Goal: Task Accomplishment & Management: Complete application form

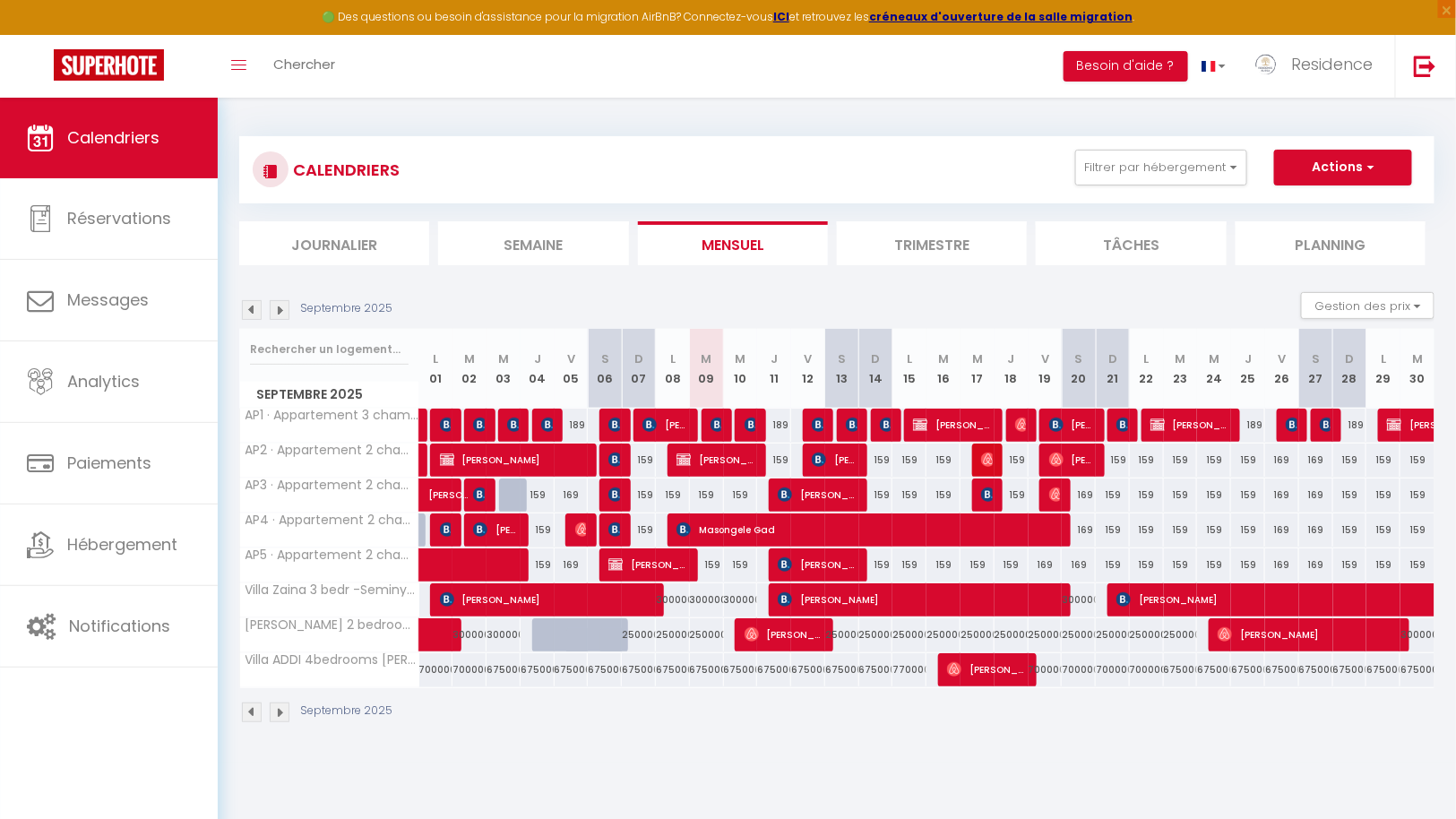
click at [282, 308] on img at bounding box center [279, 309] width 19 height 19
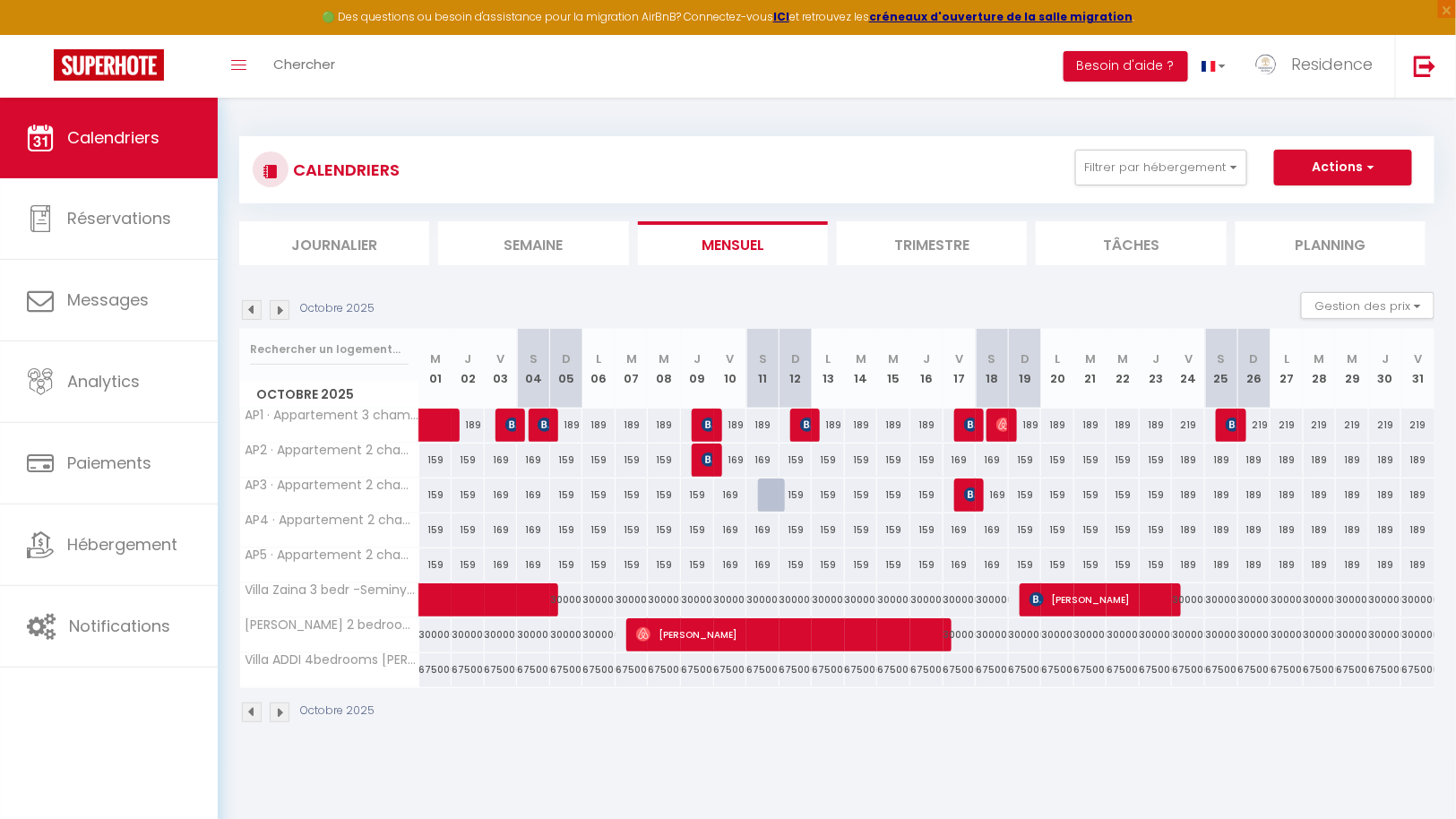
click at [773, 493] on div at bounding box center [774, 495] width 33 height 34
type input "169"
type input "[PERSON_NAME] 11 Octobre 2025"
type input "Dim 12 Octobre 2025"
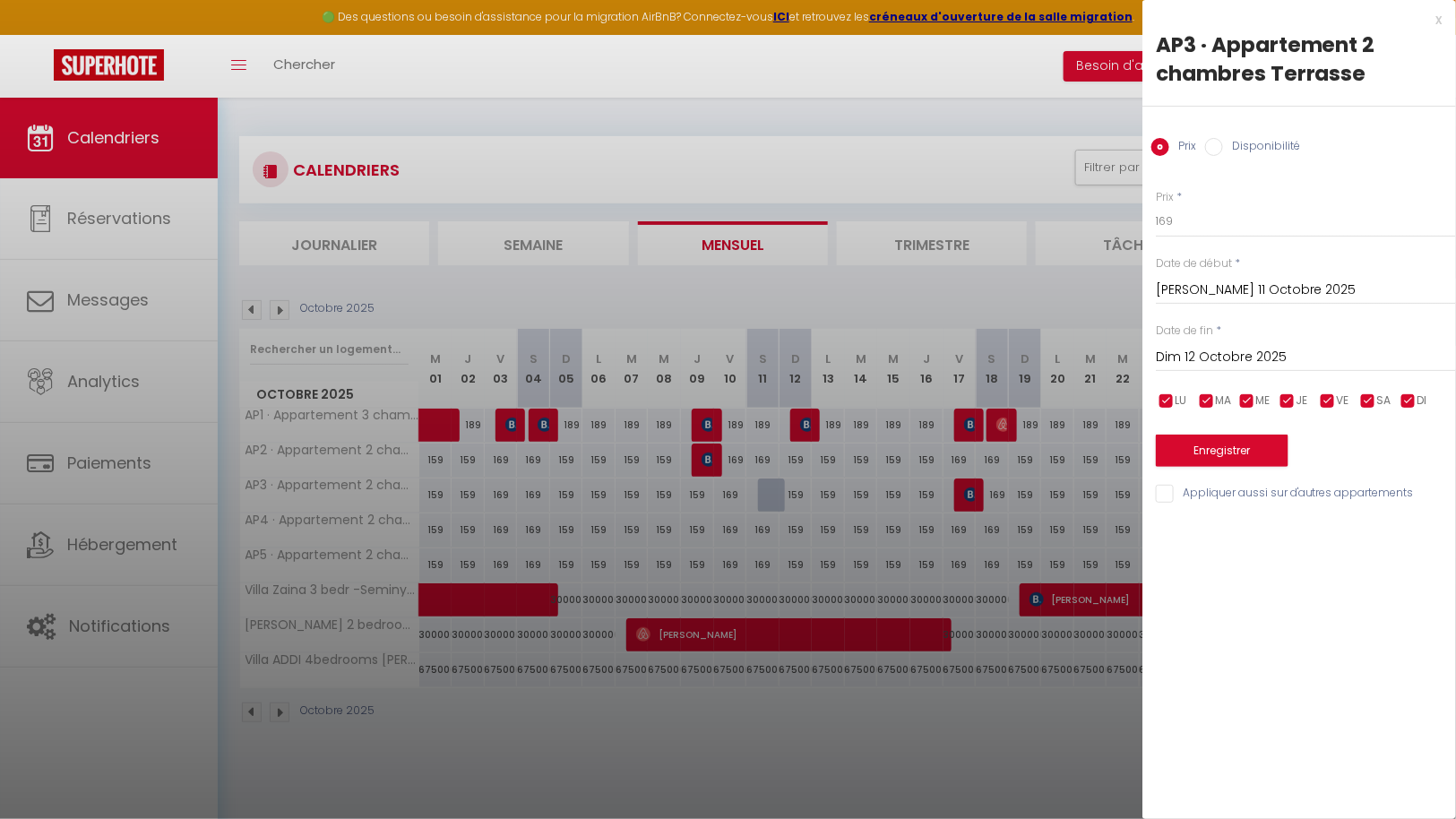
click at [773, 493] on div at bounding box center [728, 409] width 1456 height 819
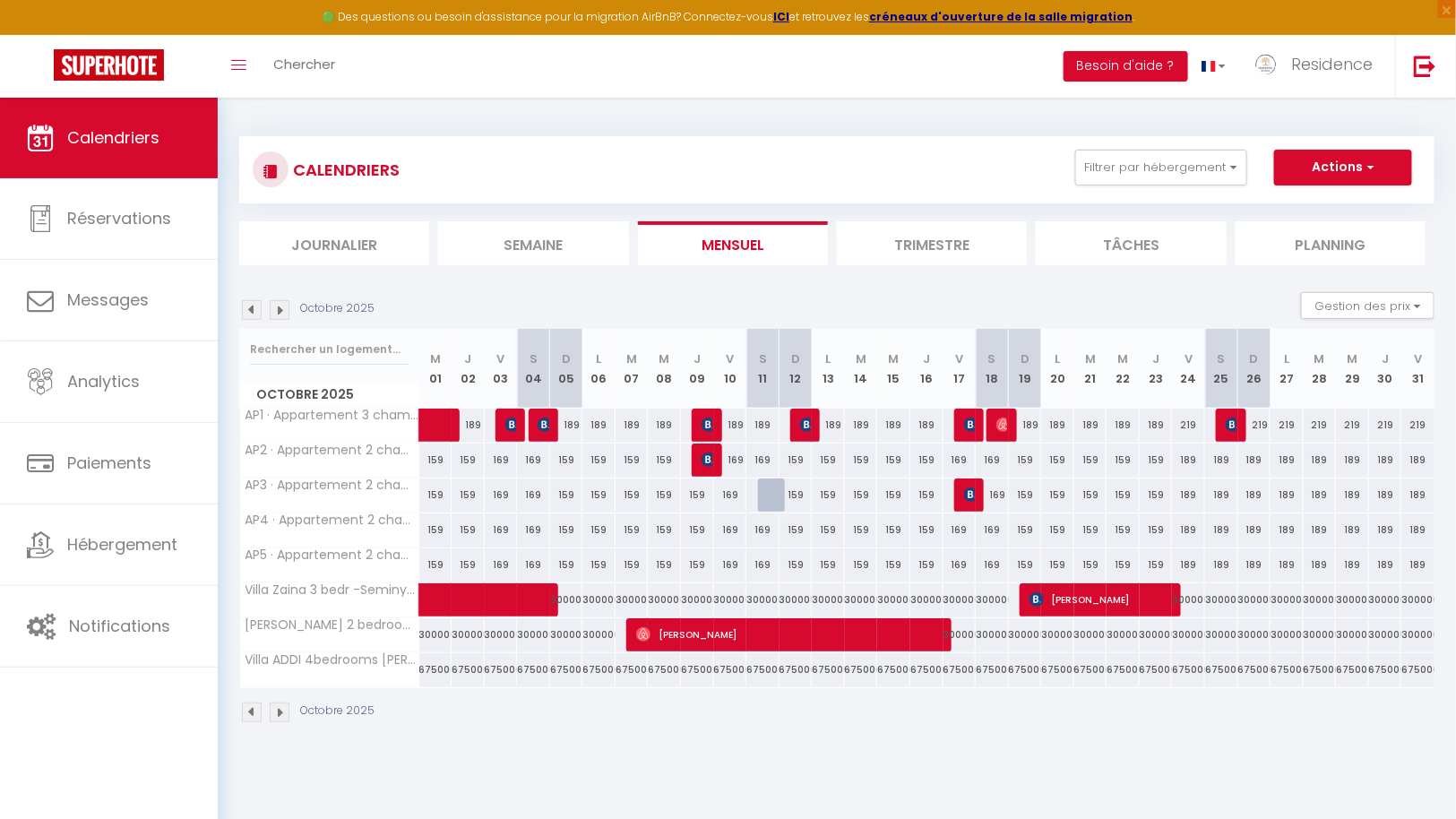
click at [255, 308] on img at bounding box center [251, 309] width 19 height 19
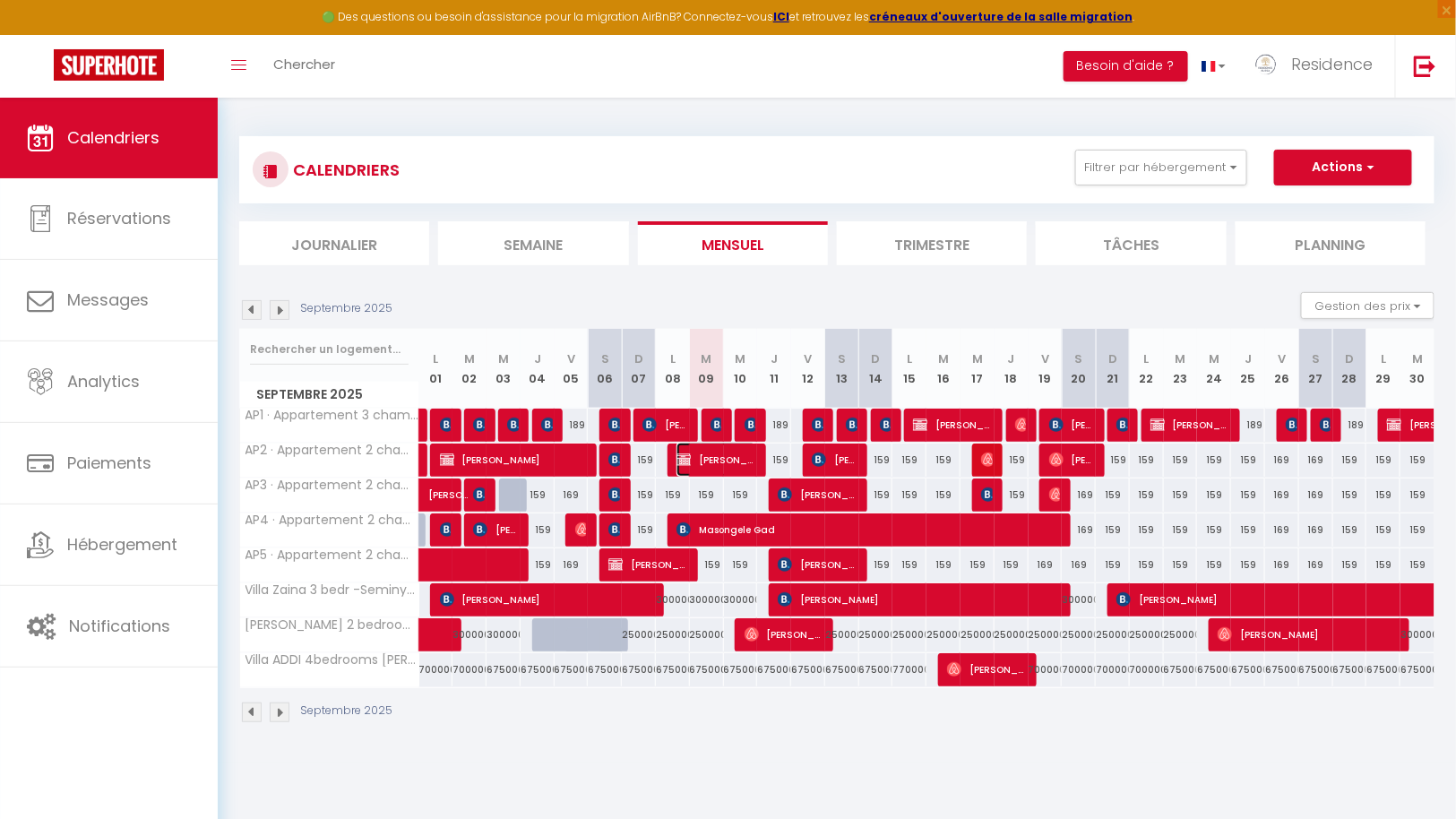
click at [735, 453] on span "[PERSON_NAME] & CO [PERSON_NAME] & CO" at bounding box center [715, 459] width 79 height 34
select select "OK"
select select "KO"
select select "0"
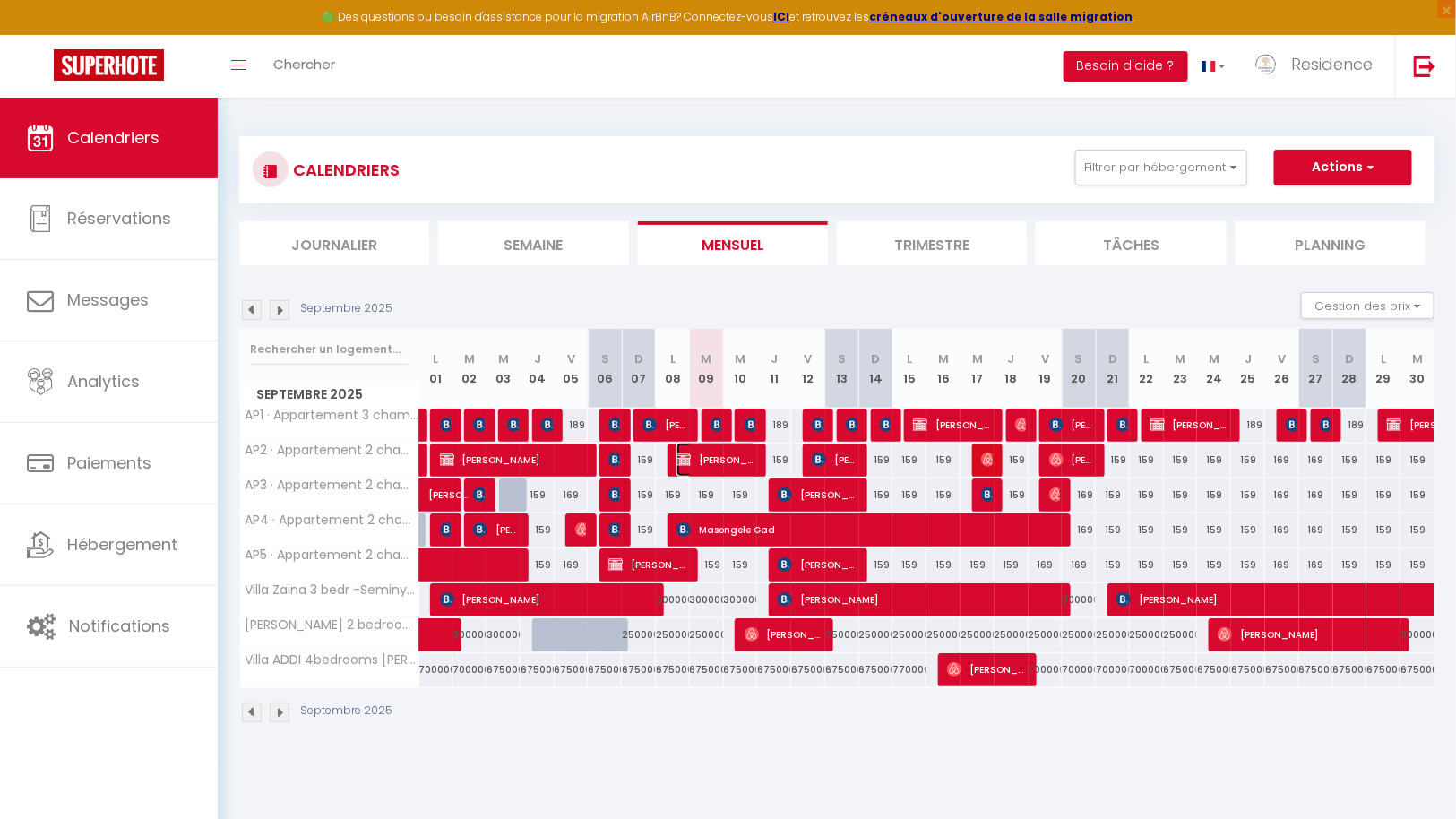
select select "1"
select select
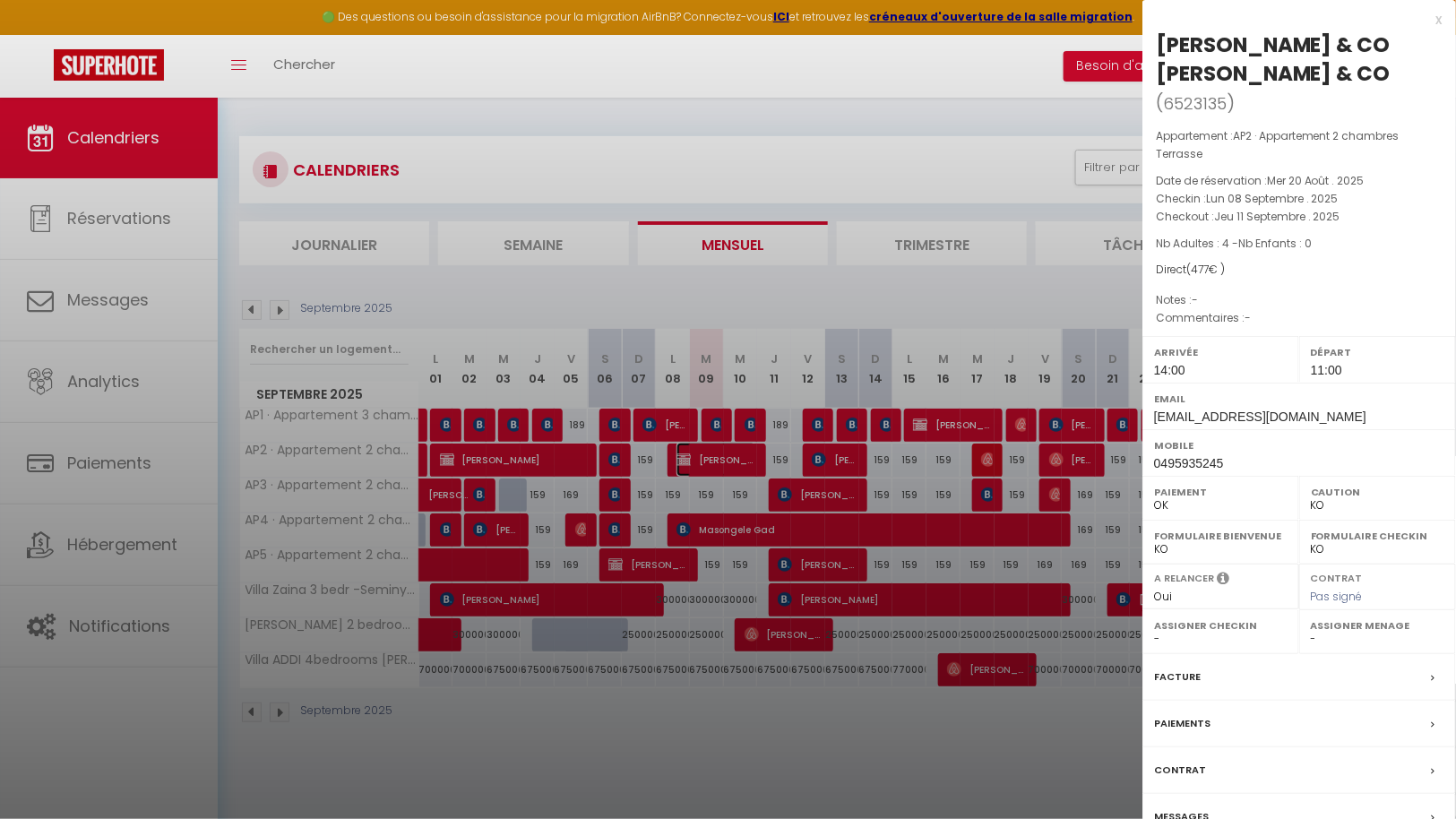
select select "43287"
click at [1212, 671] on div "Facture" at bounding box center [1298, 677] width 313 height 46
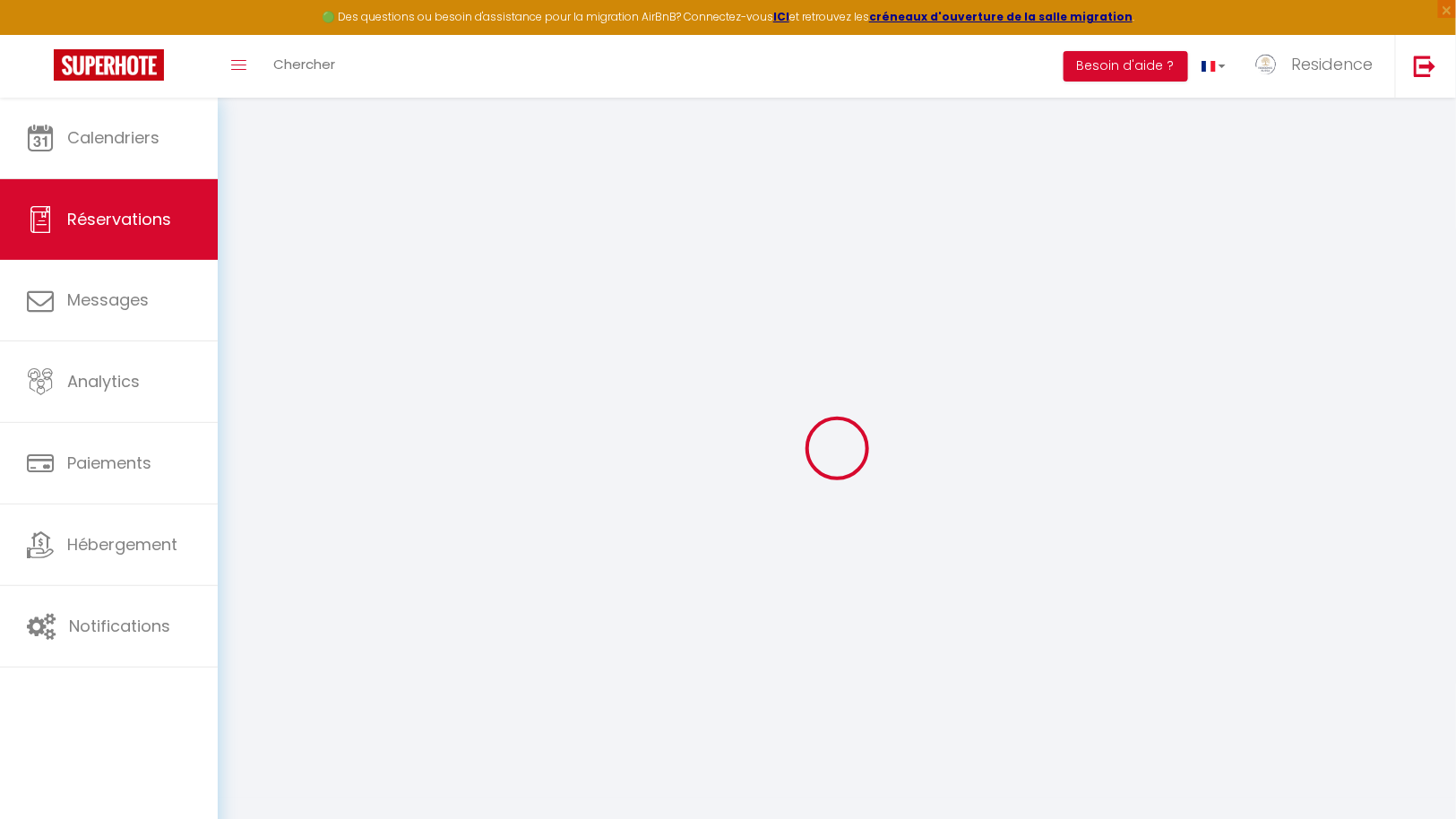
select select
checkbox input "false"
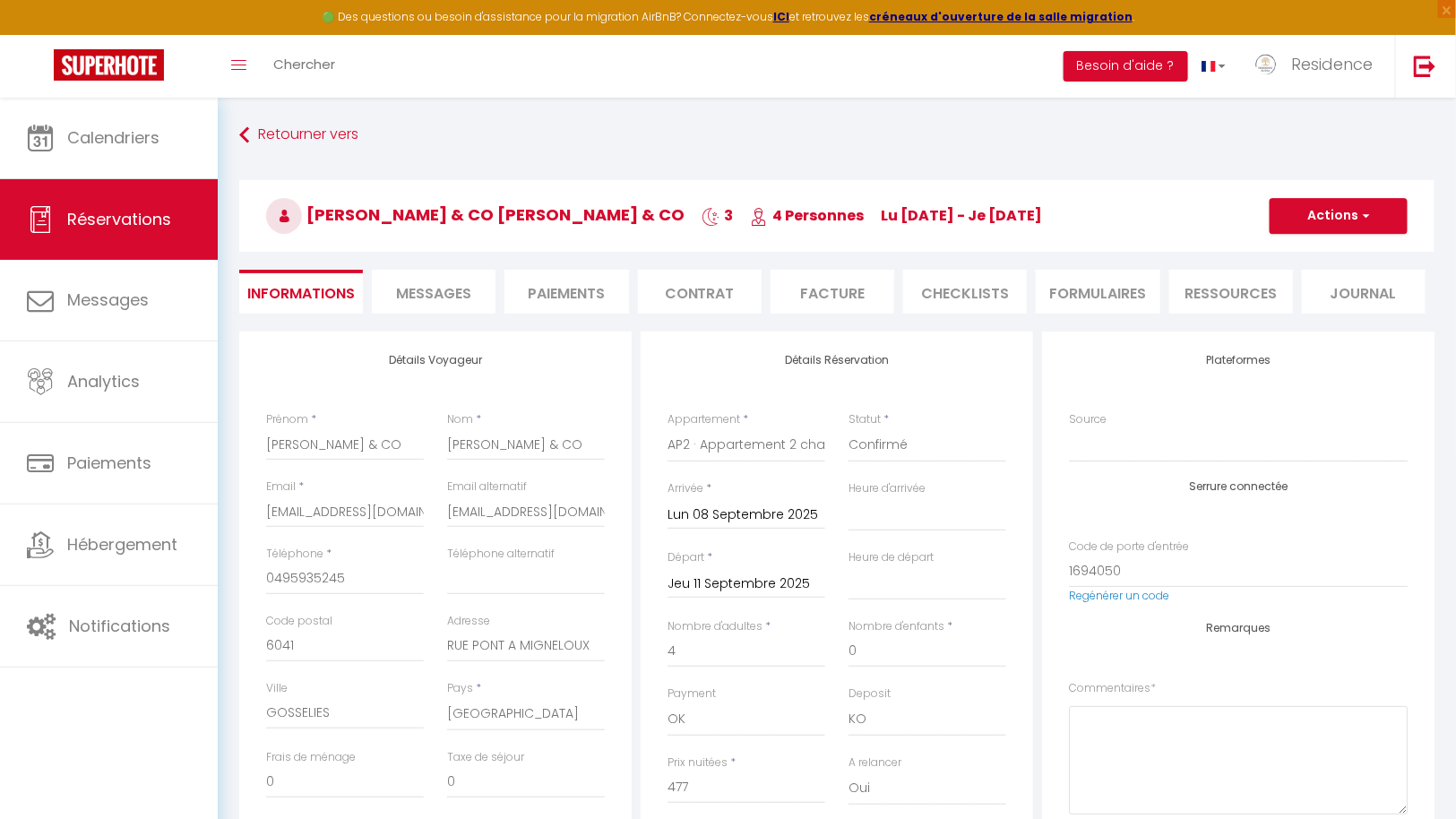
select select
checkbox input "false"
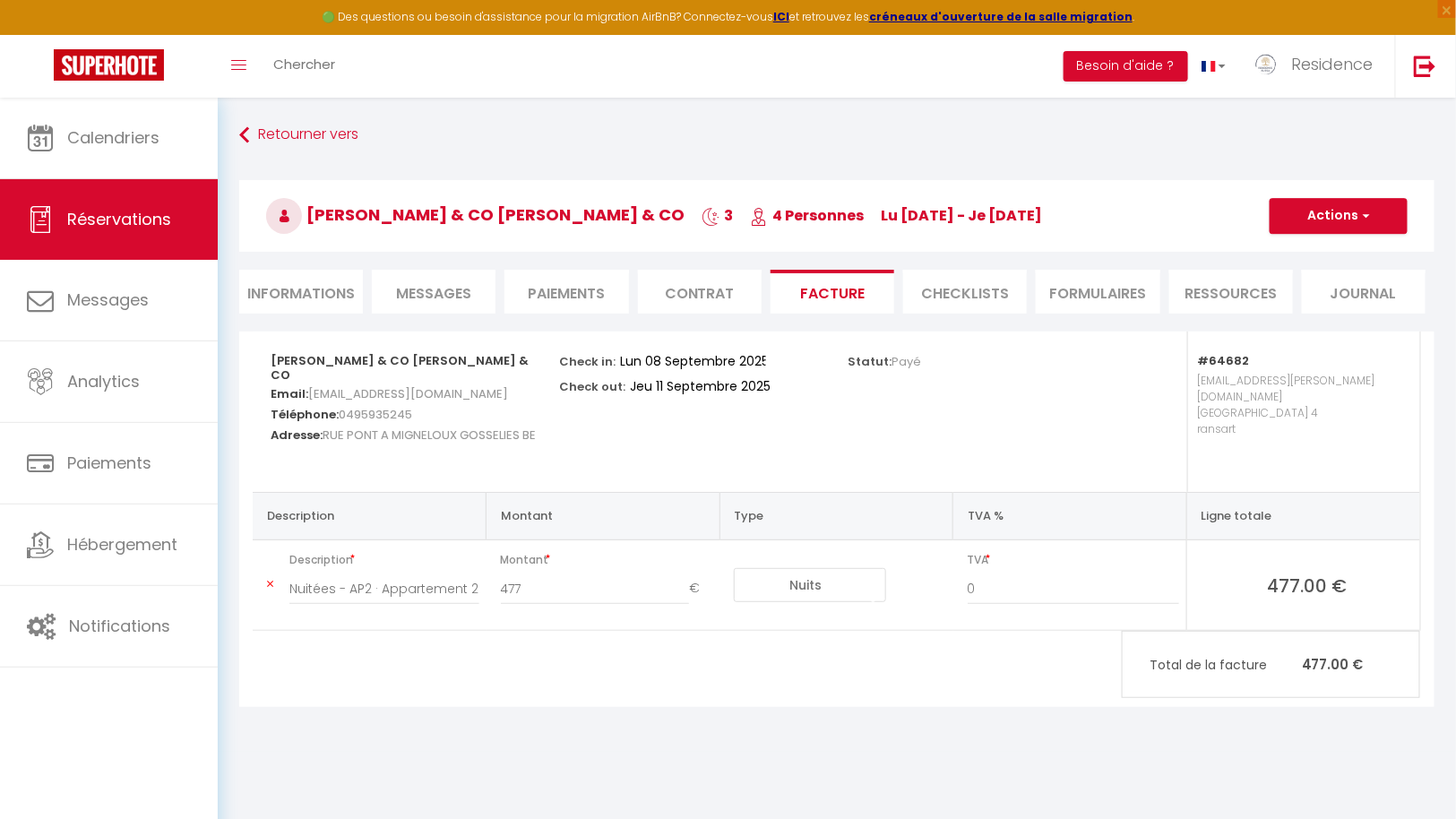
click at [298, 286] on li "Informations" at bounding box center [301, 291] width 124 height 44
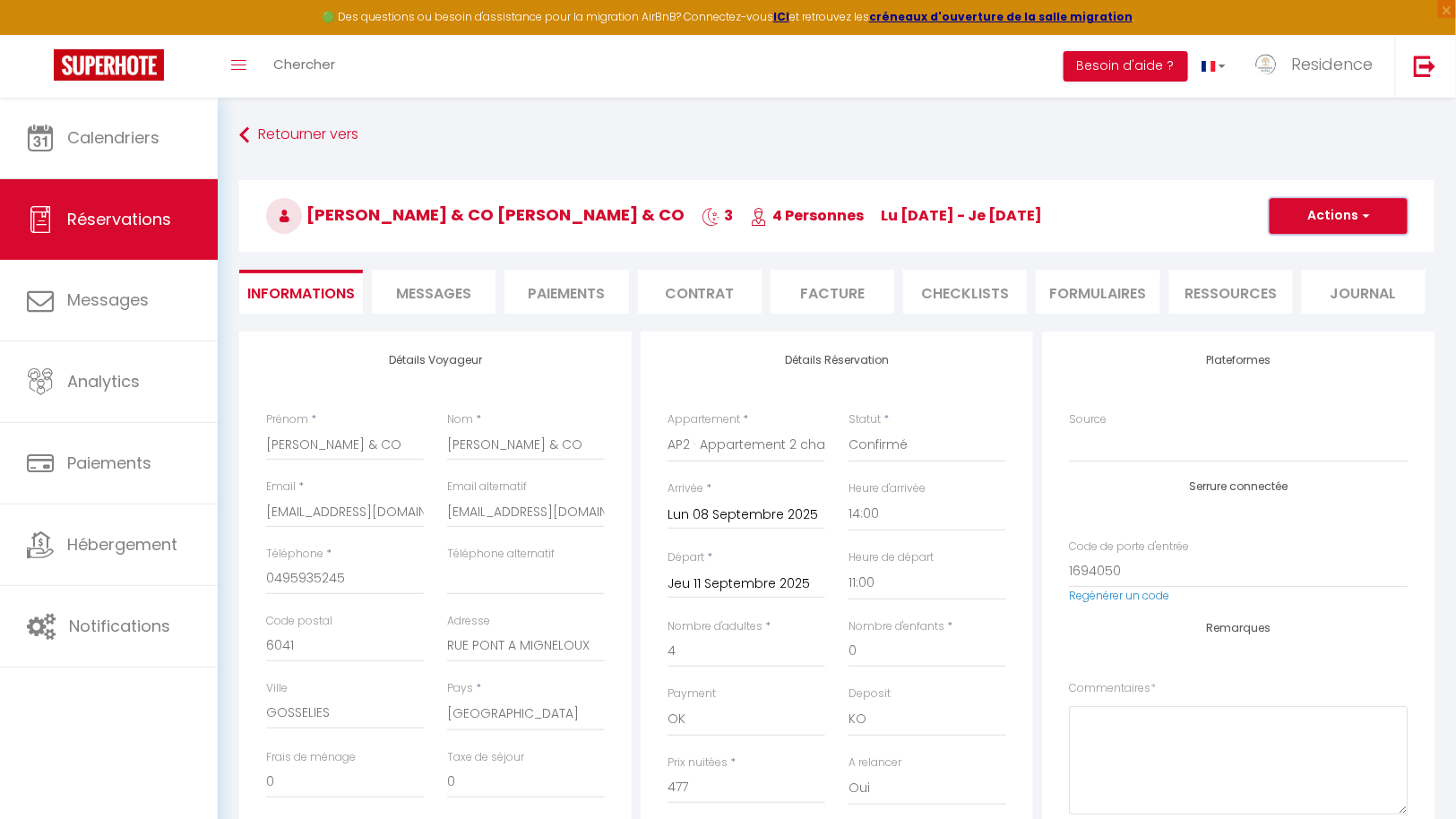
click at [1368, 215] on span "button" at bounding box center [1363, 216] width 11 height 16
click at [1310, 275] on link "Dupliquer" at bounding box center [1320, 278] width 141 height 23
select select
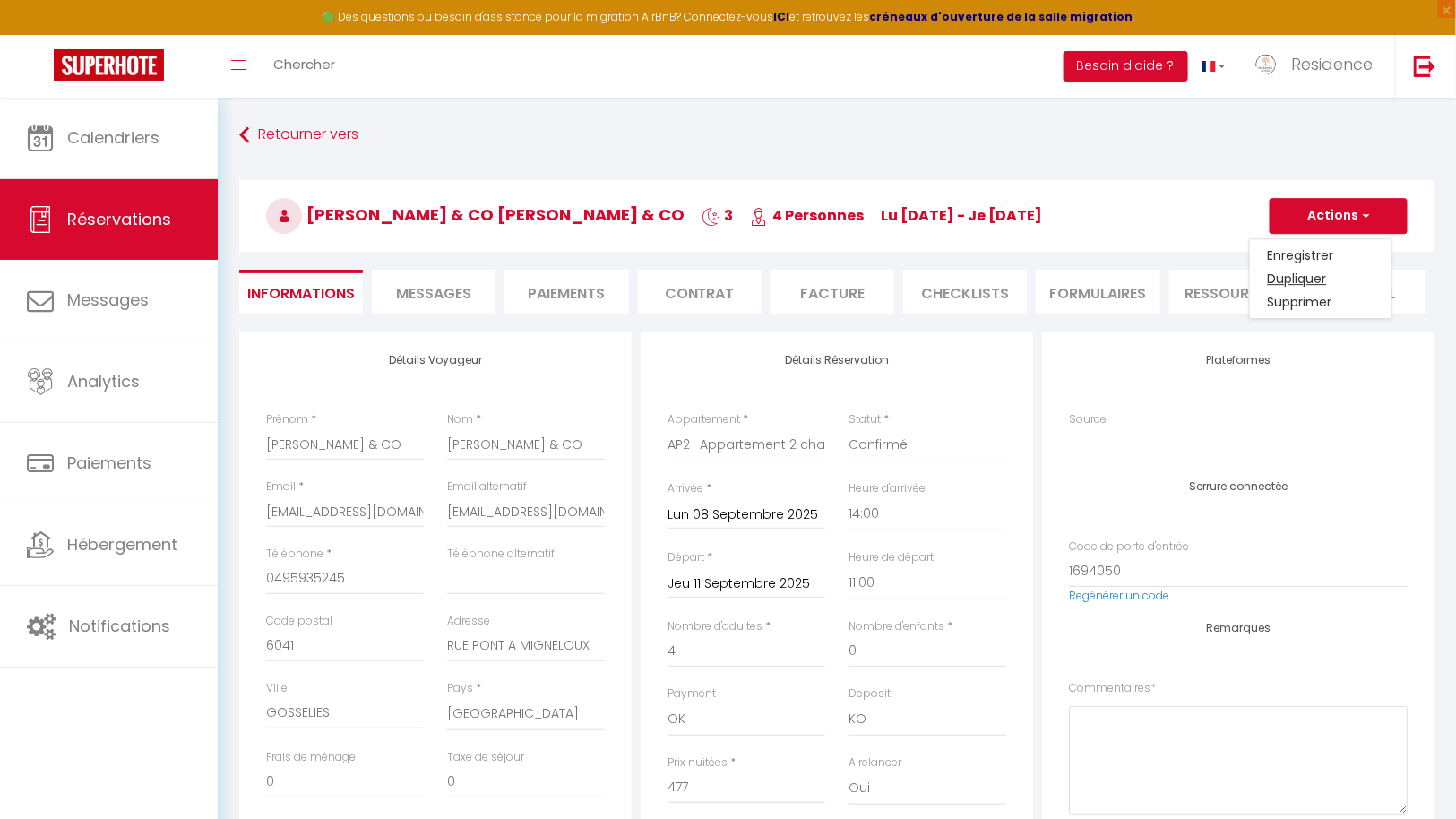
select select
checkbox input "false"
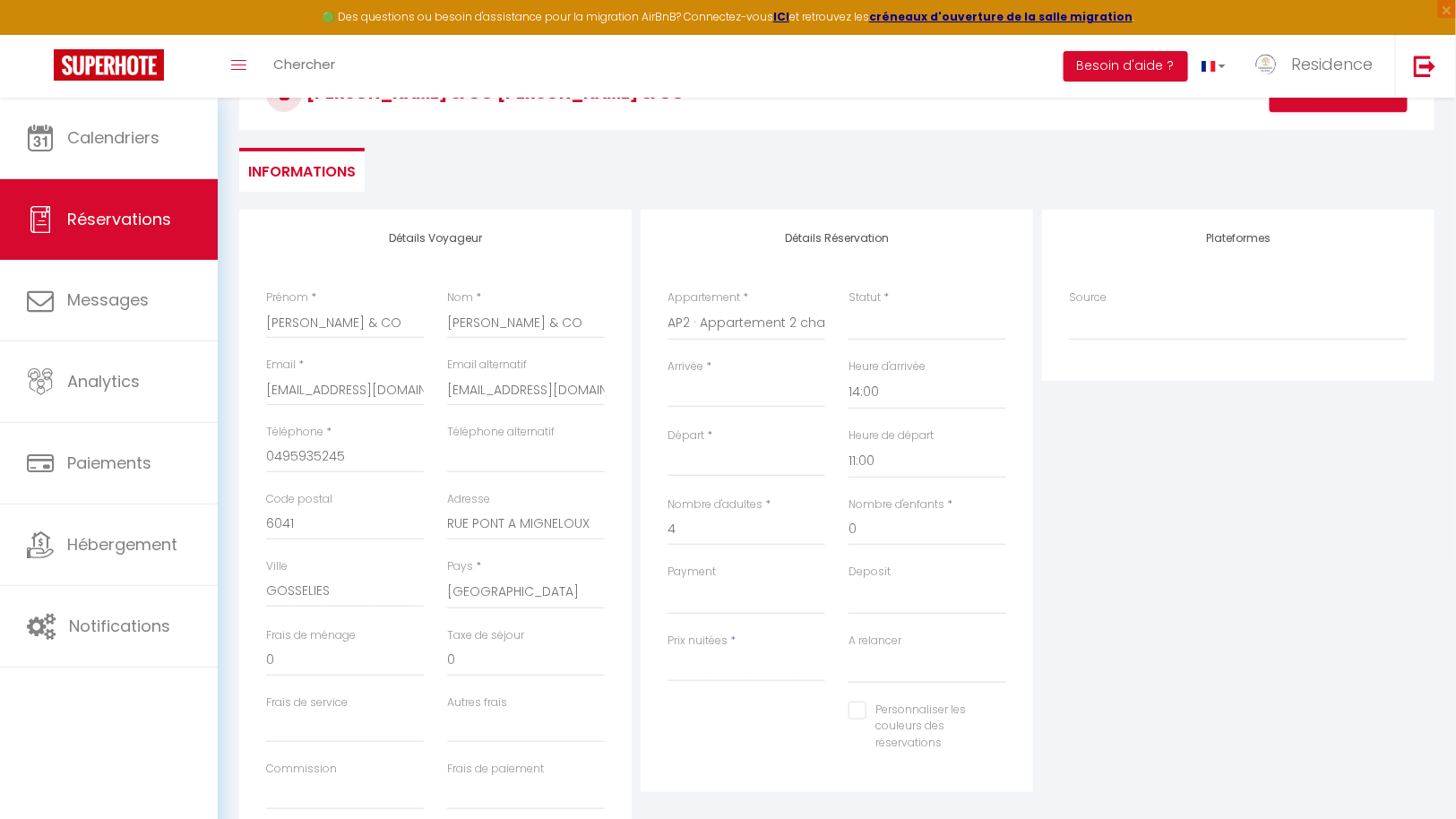
scroll to position [129, 0]
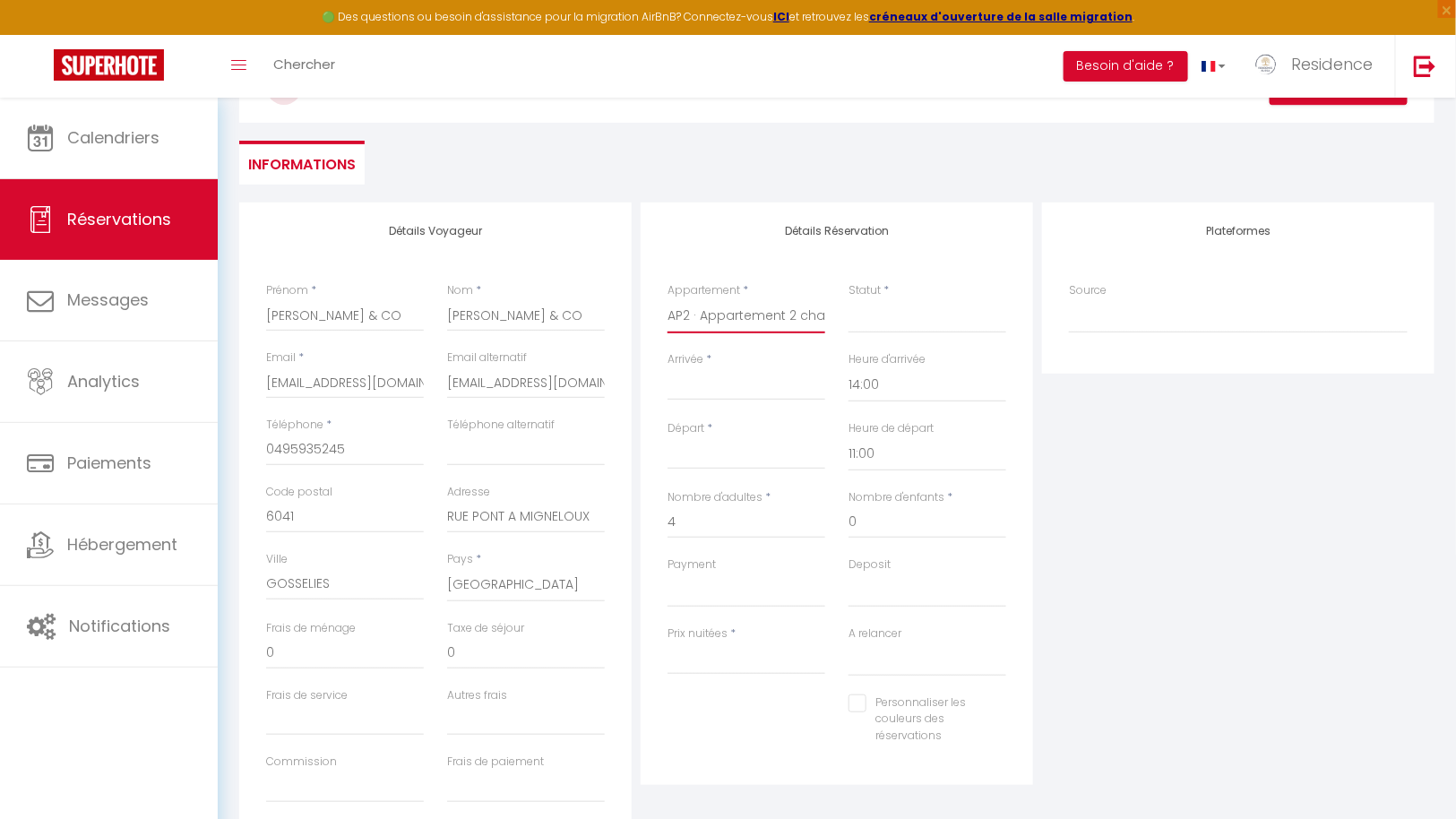
click at [771, 312] on select "Villa ADDI 4bedrooms [PERSON_NAME] AP1 · Appartement 3 chambres Terrasse AP2 · …" at bounding box center [745, 315] width 158 height 34
select select "64683"
click at [667, 299] on select "Villa ADDI 4bedrooms [PERSON_NAME] AP1 · Appartement 3 chambres Terrasse AP2 · …" at bounding box center [745, 315] width 158 height 34
select select
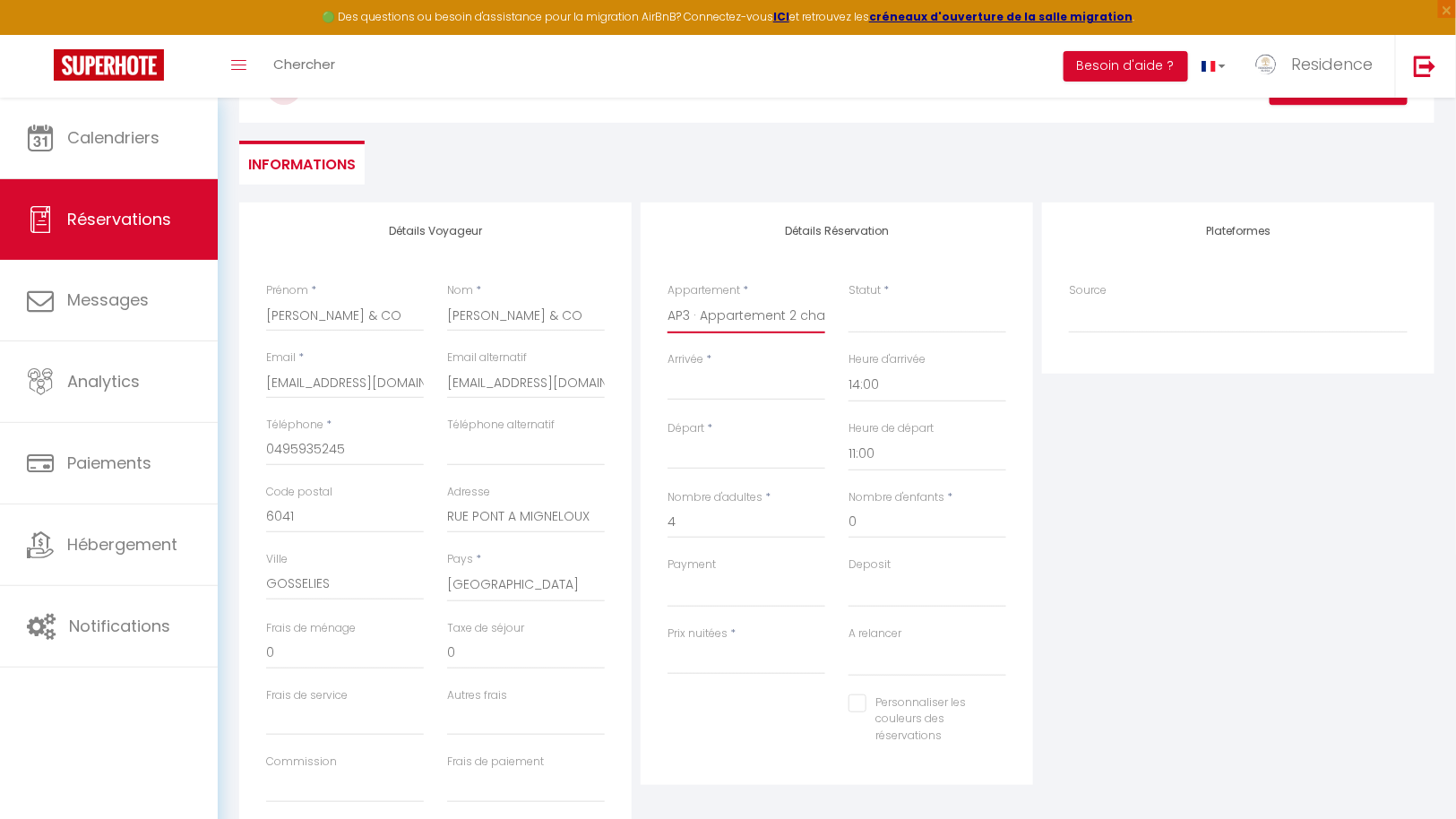
select select
type input "0"
select select
checkbox input "false"
click at [734, 381] on input "Arrivée" at bounding box center [745, 386] width 158 height 23
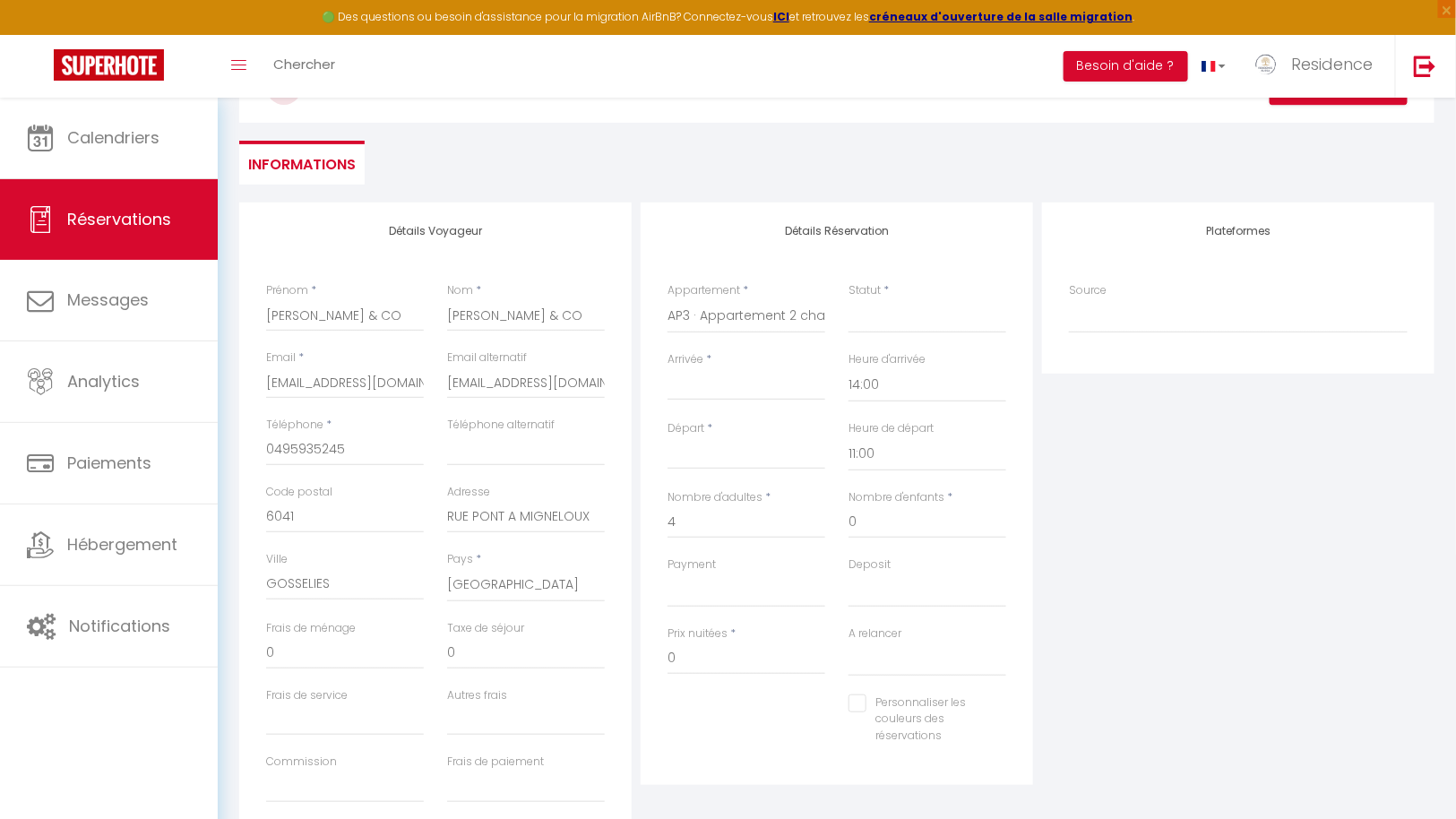
select select
checkbox input "false"
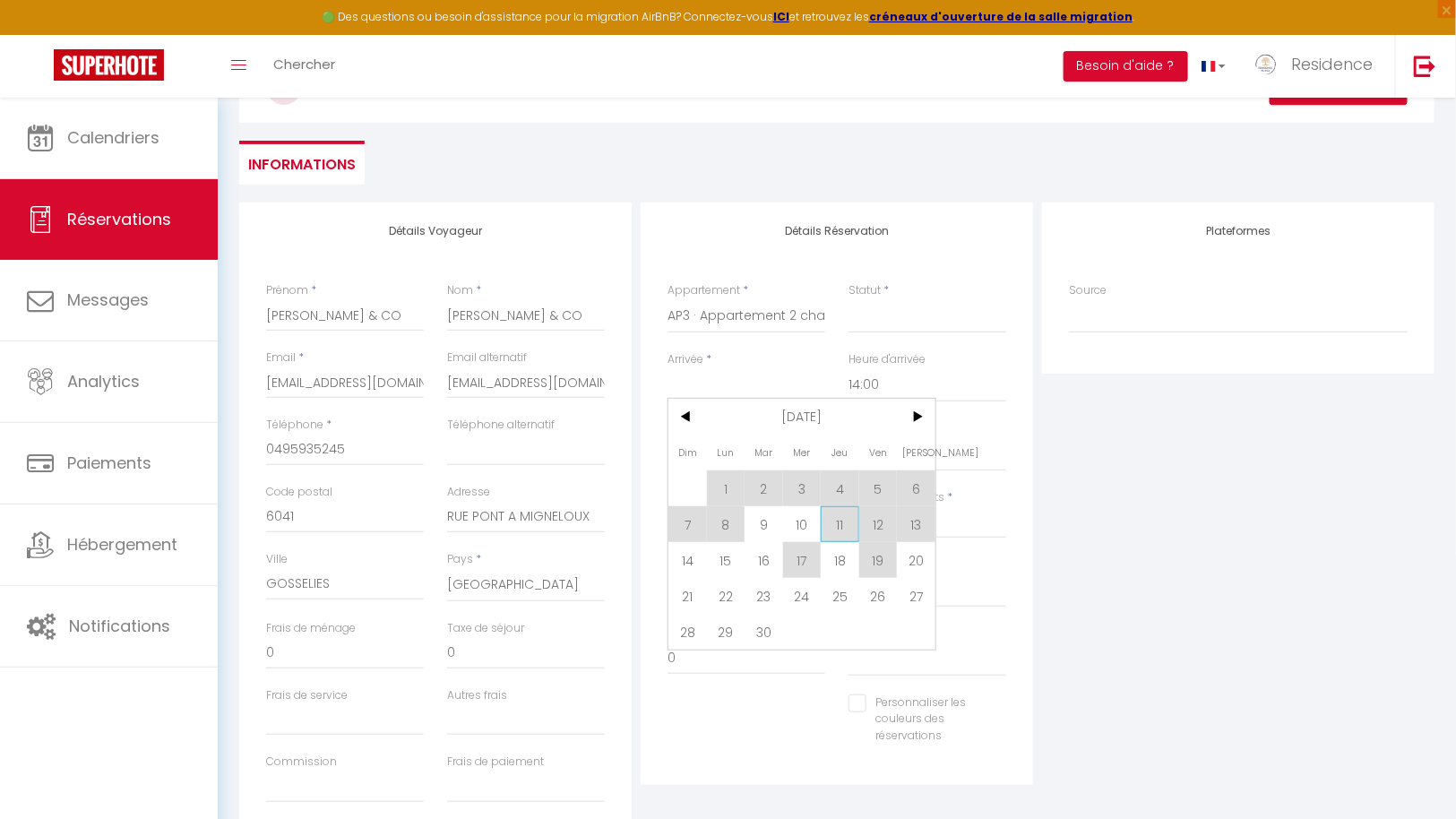
click at [837, 524] on span "11" at bounding box center [840, 523] width 39 height 36
select select
type input "Jeu 11 Septembre 2025"
type input "Ven 12 Septembre 2025"
select select
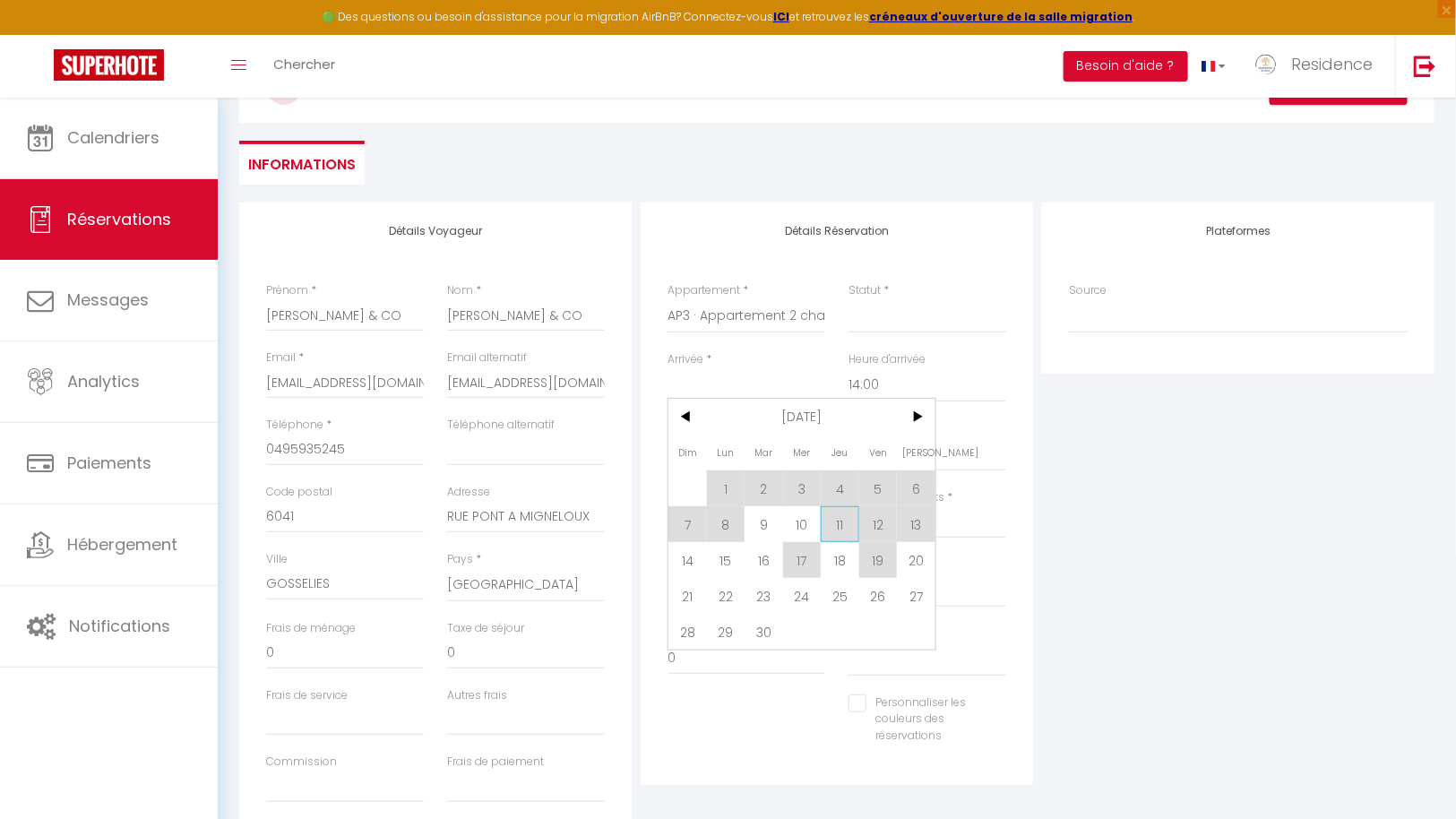
select select
checkbox input "false"
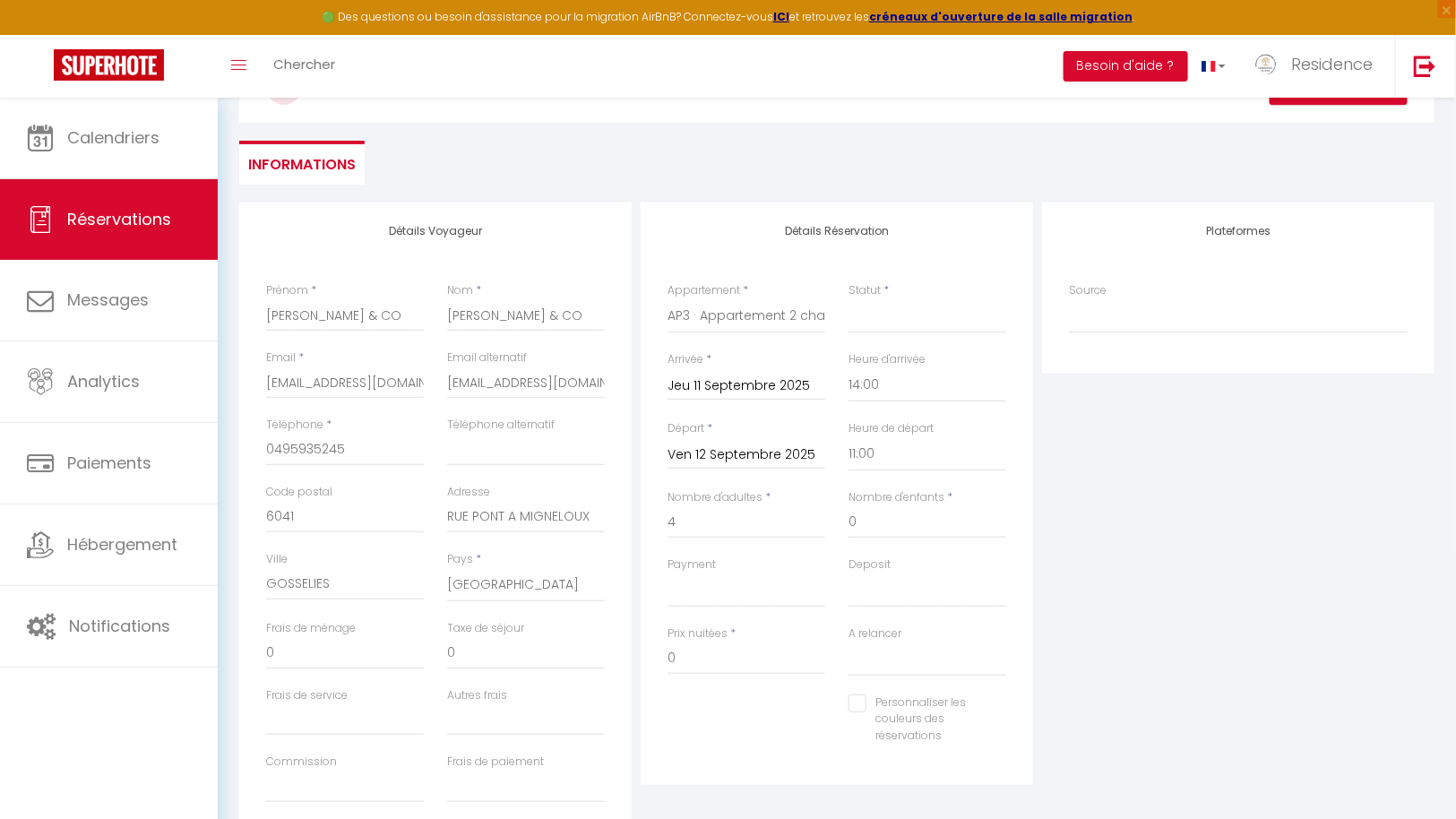
click at [761, 389] on input "Jeu 11 Septembre 2025" at bounding box center [745, 386] width 158 height 23
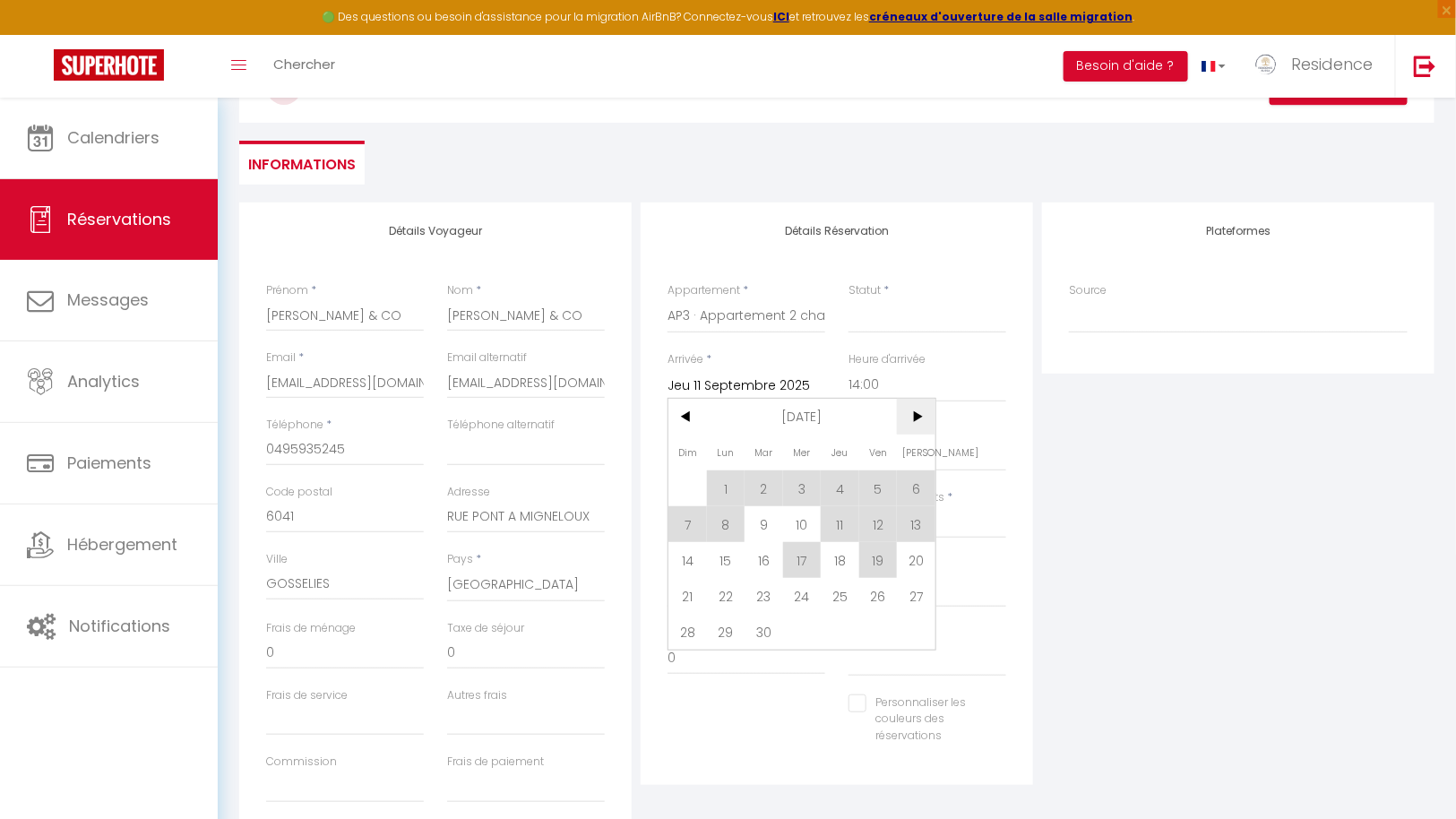
click at [919, 422] on span ">" at bounding box center [916, 416] width 39 height 36
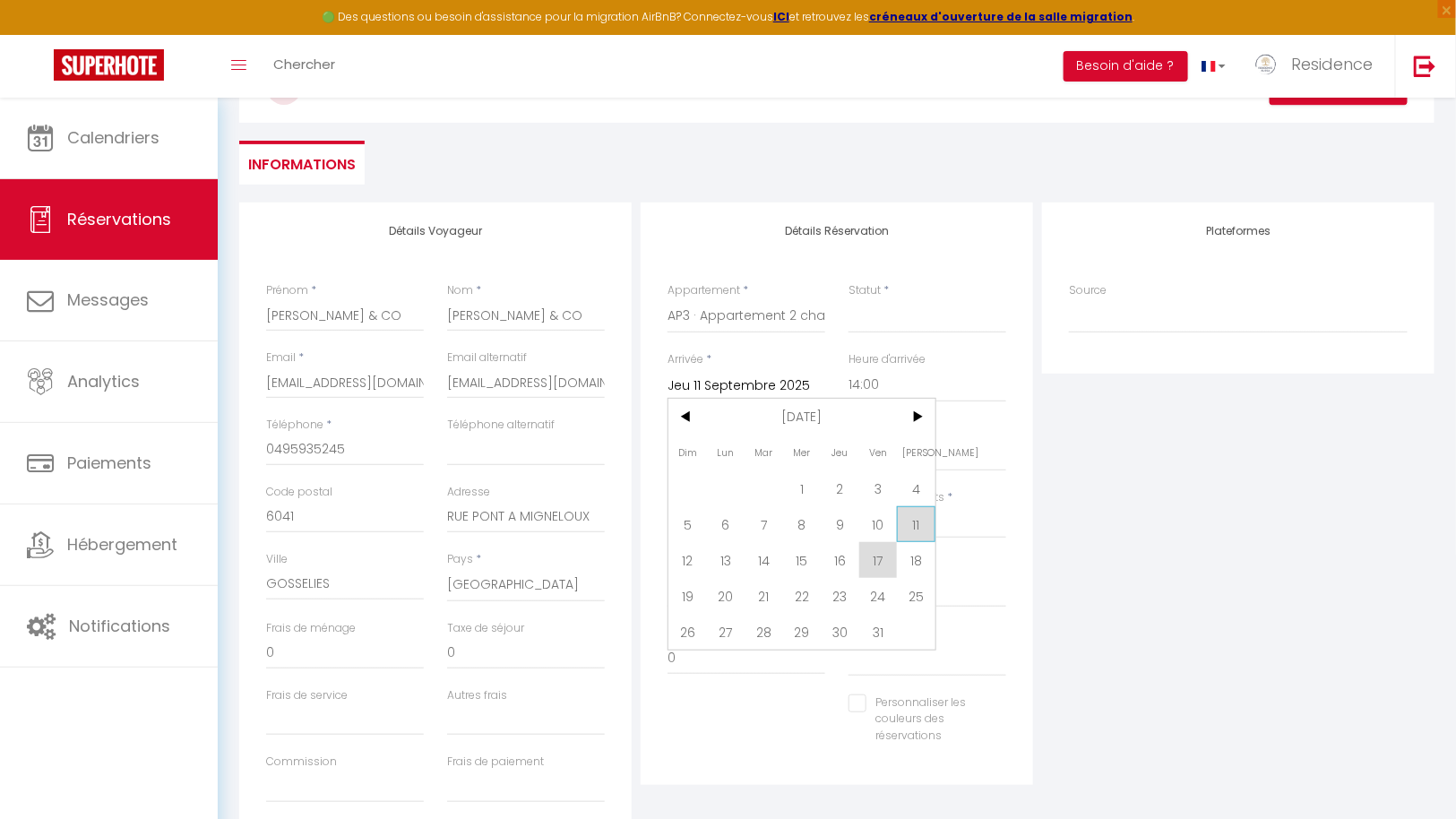
click at [913, 521] on span "11" at bounding box center [916, 523] width 39 height 36
select select
type input "[PERSON_NAME] 11 Octobre 2025"
select select
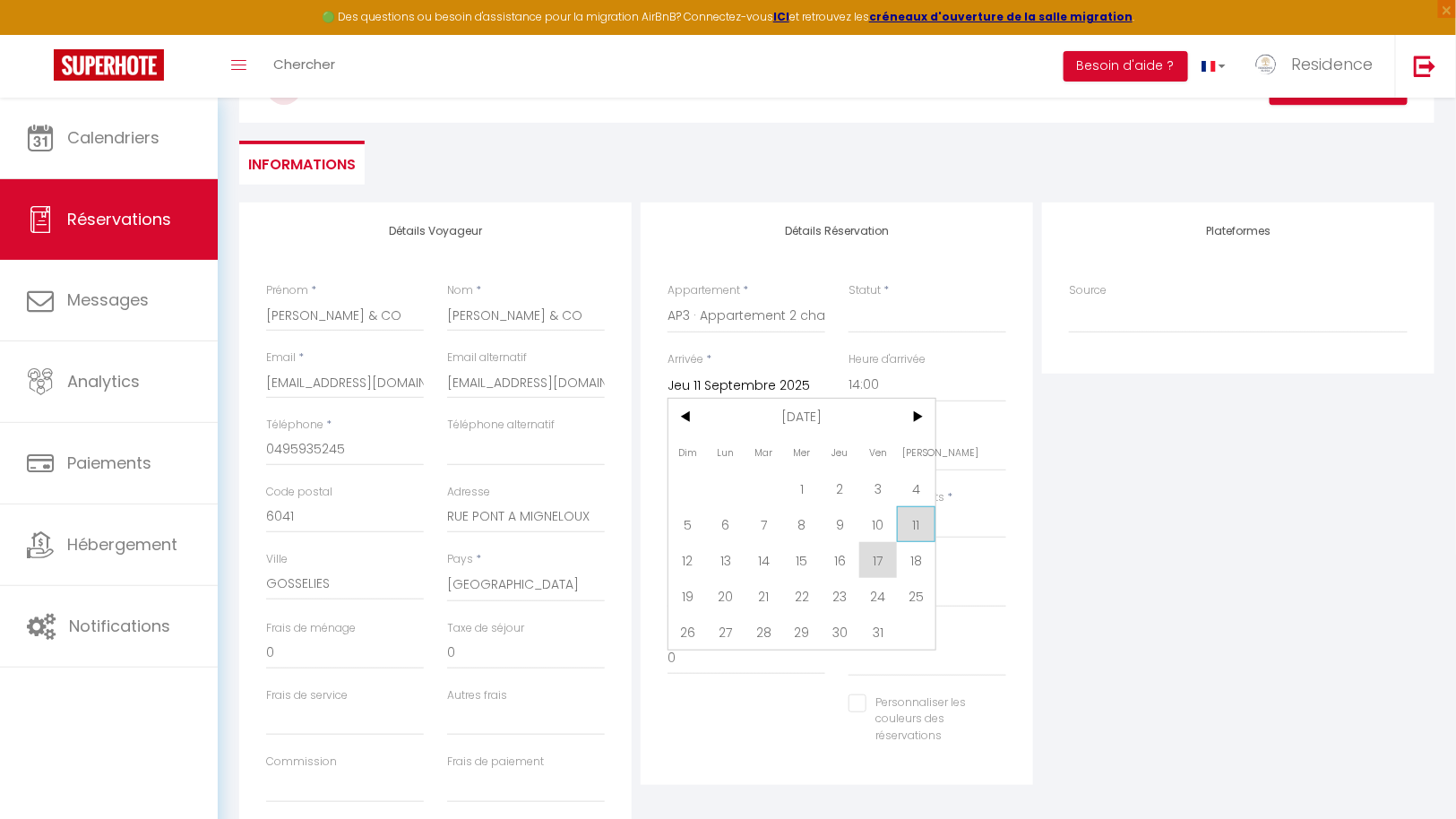
select select
checkbox input "false"
select select
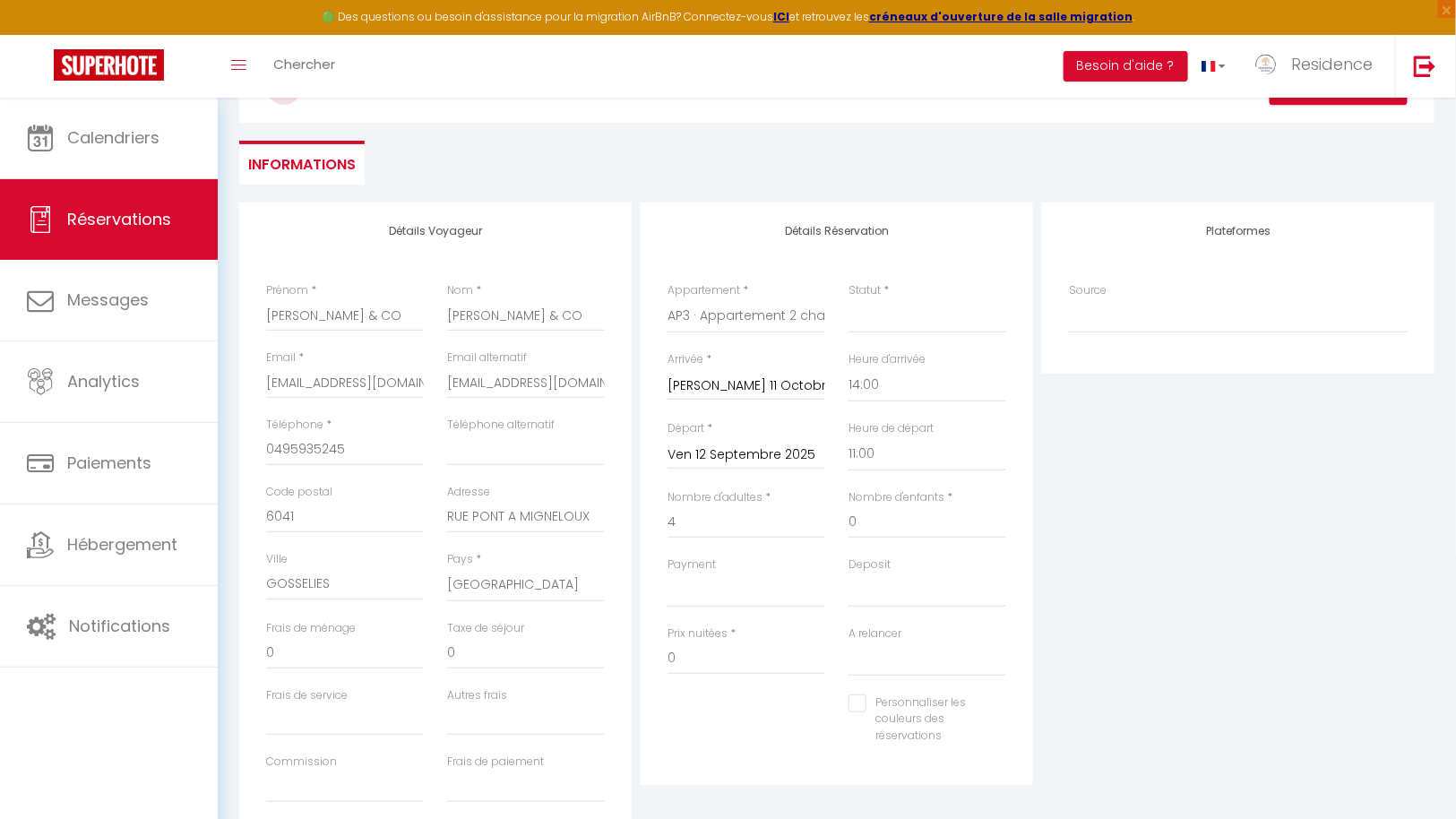
select select
checkbox input "false"
click at [761, 454] on input "Ven 12 Septembre 2025" at bounding box center [745, 455] width 158 height 23
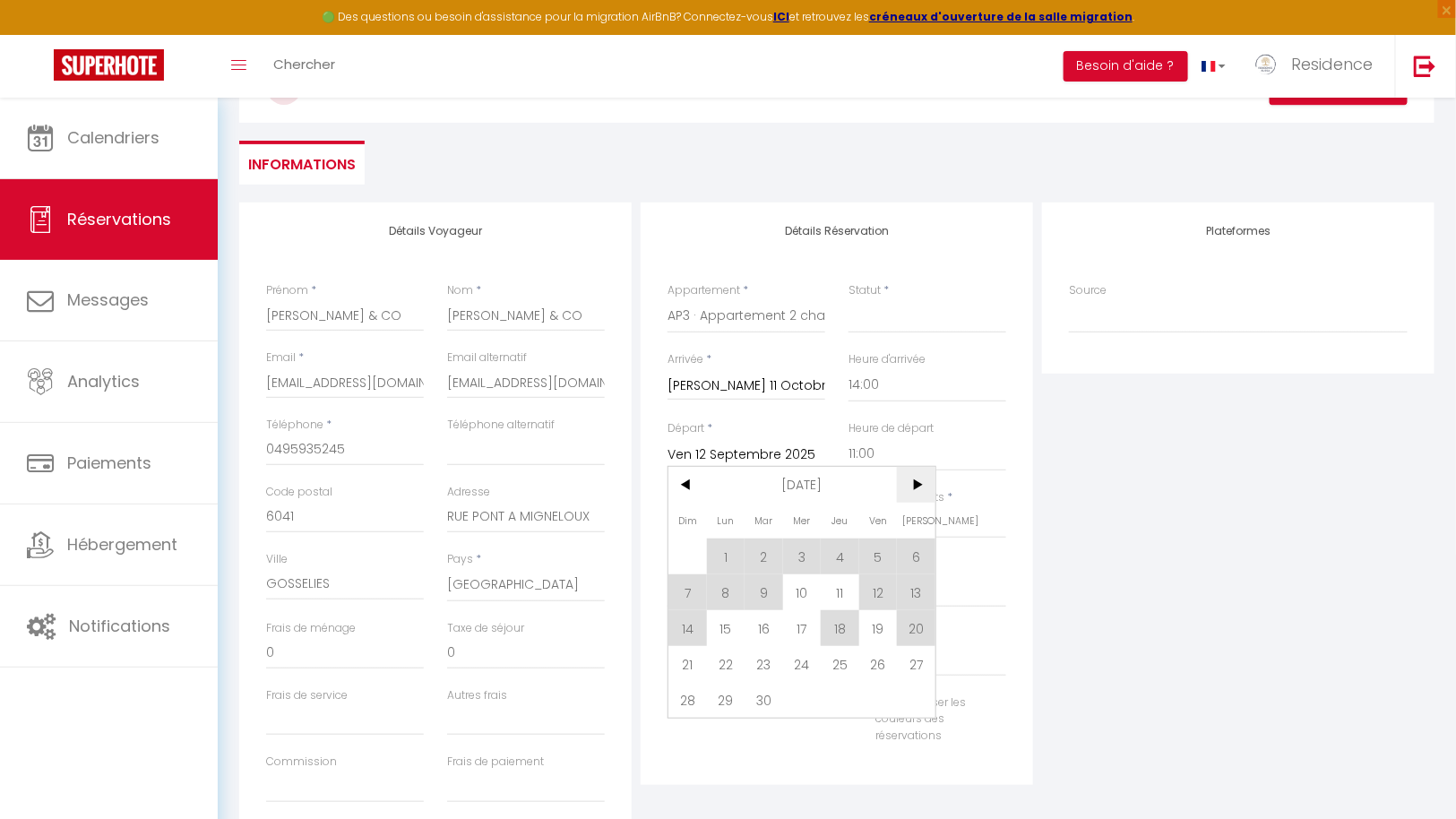
click at [917, 482] on span ">" at bounding box center [916, 484] width 39 height 36
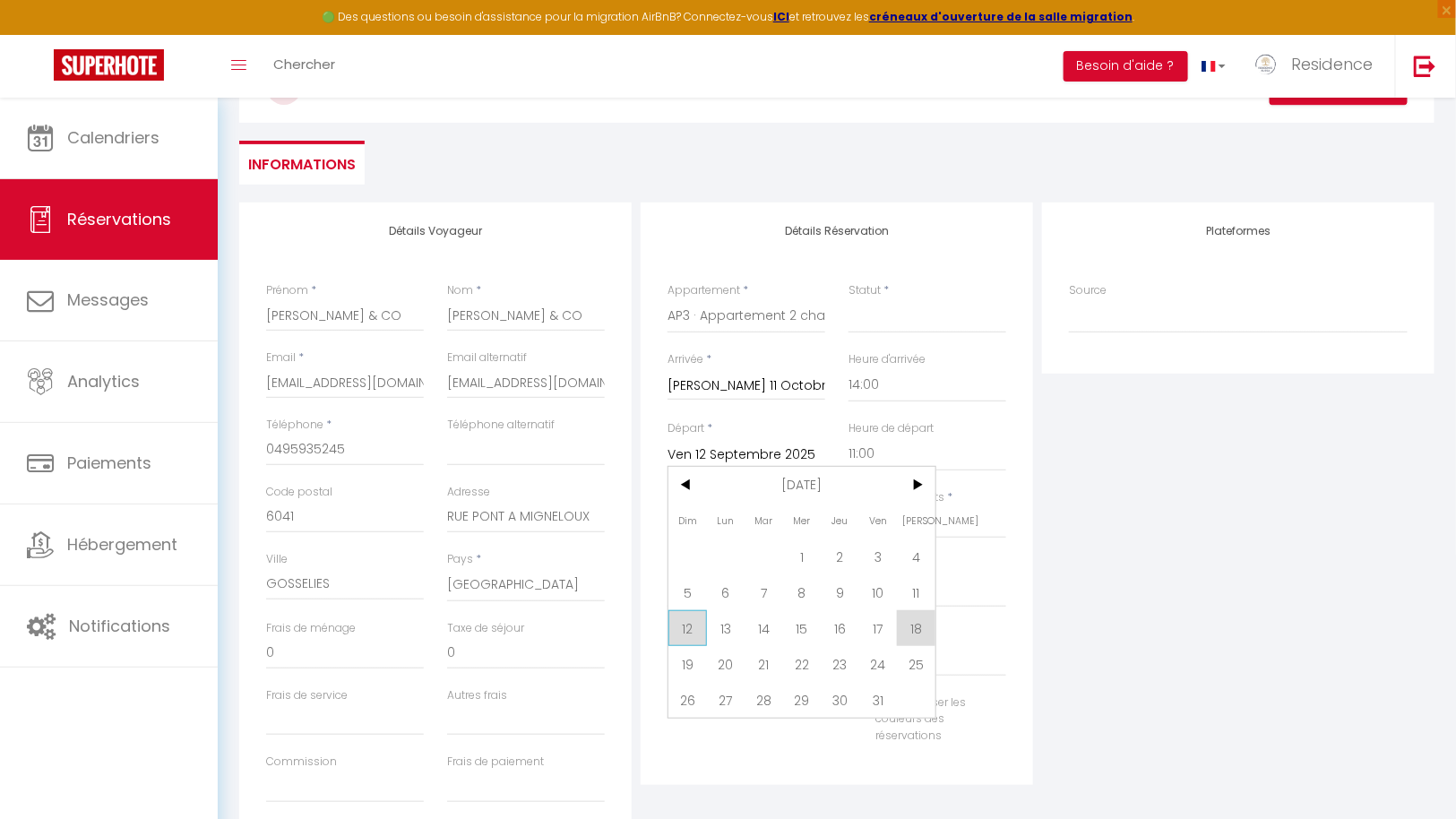
click at [688, 618] on span "12" at bounding box center [687, 628] width 39 height 36
select select
type input "Dim 12 Octobre 2025"
select select
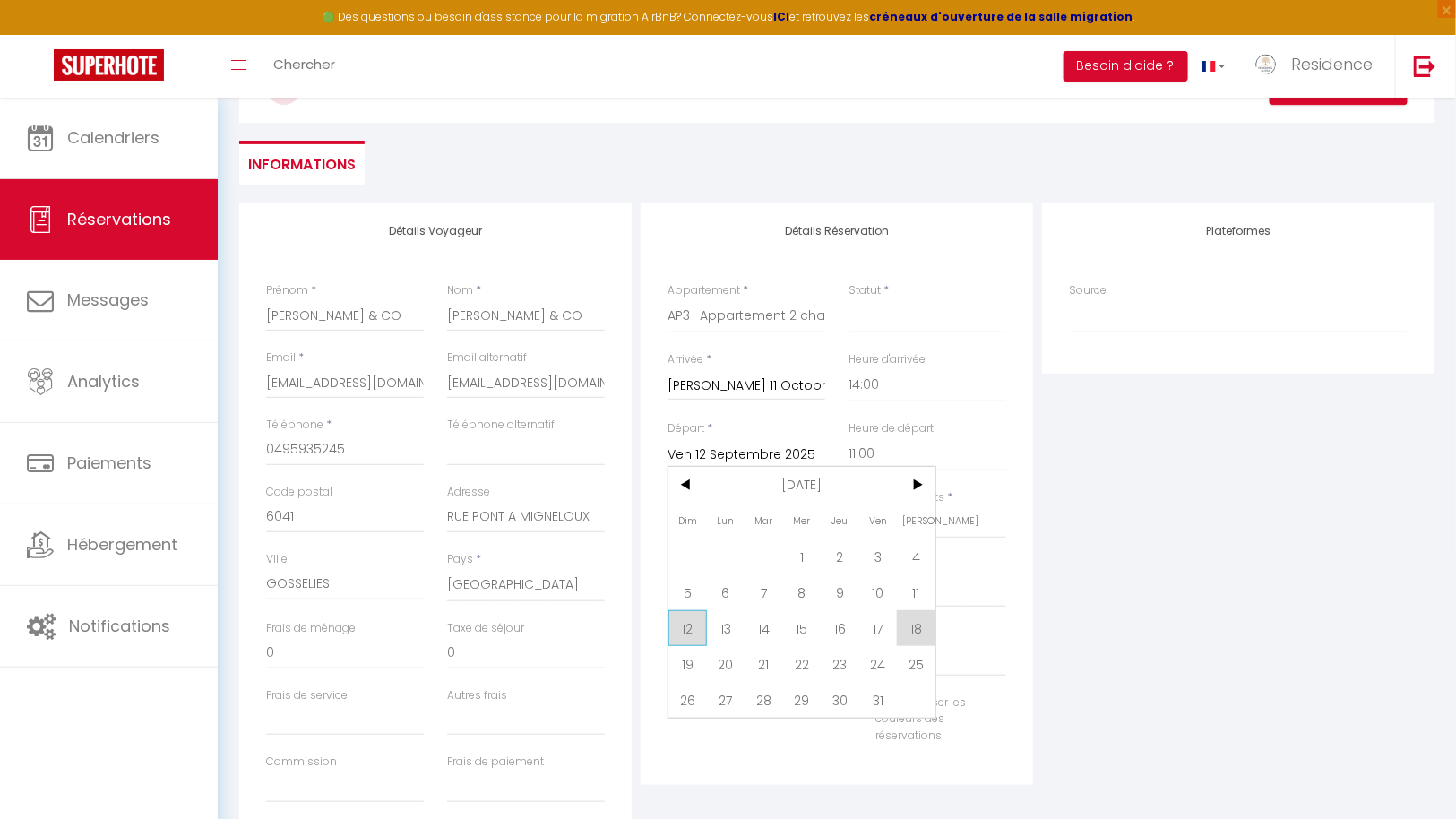
select select
checkbox input "false"
select select
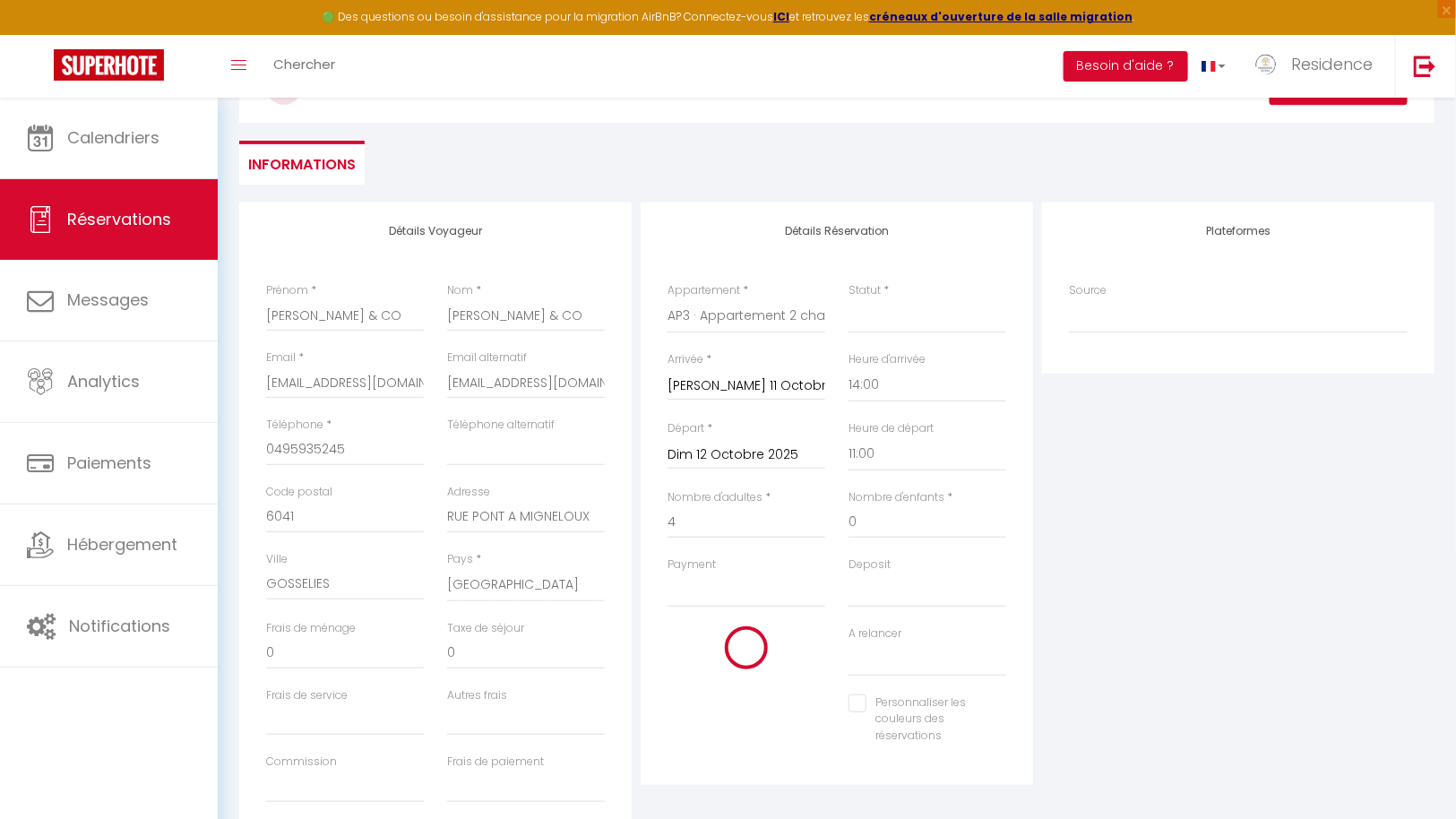
select select
checkbox input "false"
drag, startPoint x: 267, startPoint y: 311, endPoint x: 393, endPoint y: 312, distance: 126.0
click at [393, 312] on input "[PERSON_NAME] & CO" at bounding box center [344, 314] width 158 height 32
paste input "[PERSON_NAME] de la Brethonière"
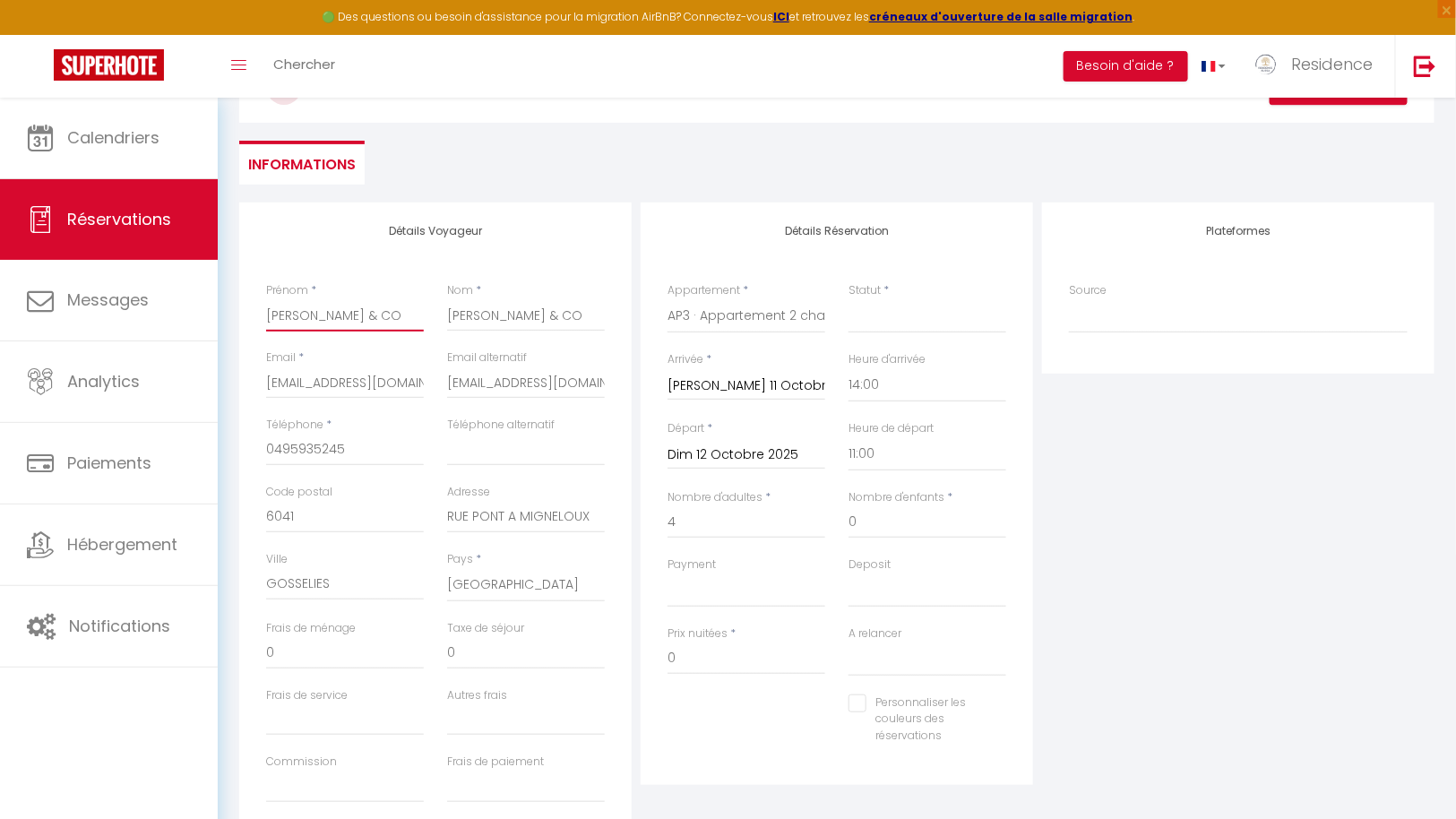
type input "[PERSON_NAME] de la Brethonière"
select select
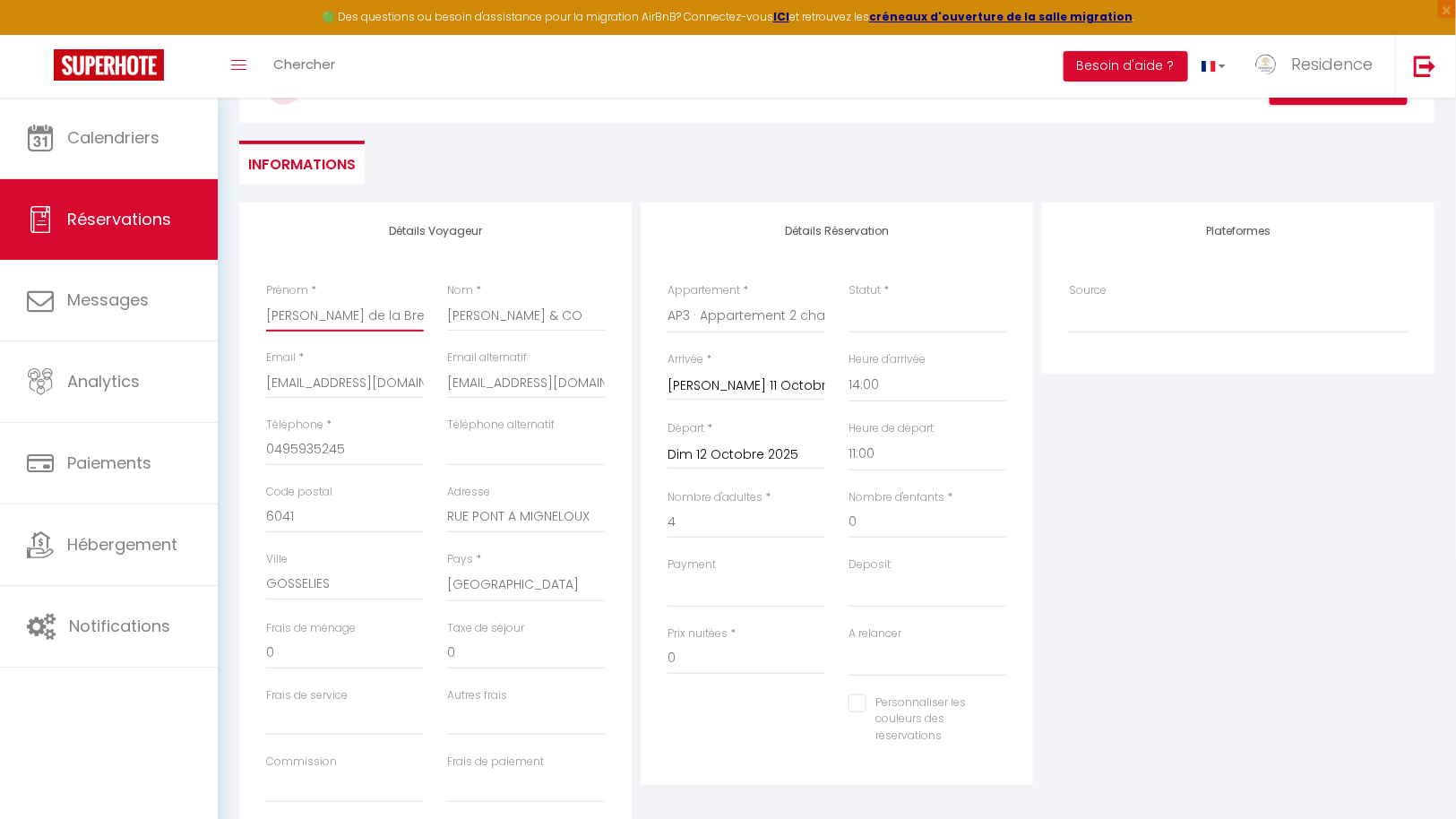
checkbox input "false"
drag, startPoint x: 357, startPoint y: 314, endPoint x: 480, endPoint y: 321, distance: 123.2
click at [481, 319] on div "Prénom * [PERSON_NAME] de la Brethonière Nom * [PERSON_NAME] & CO" at bounding box center [435, 315] width 362 height 67
type input "[PERSON_NAME]"
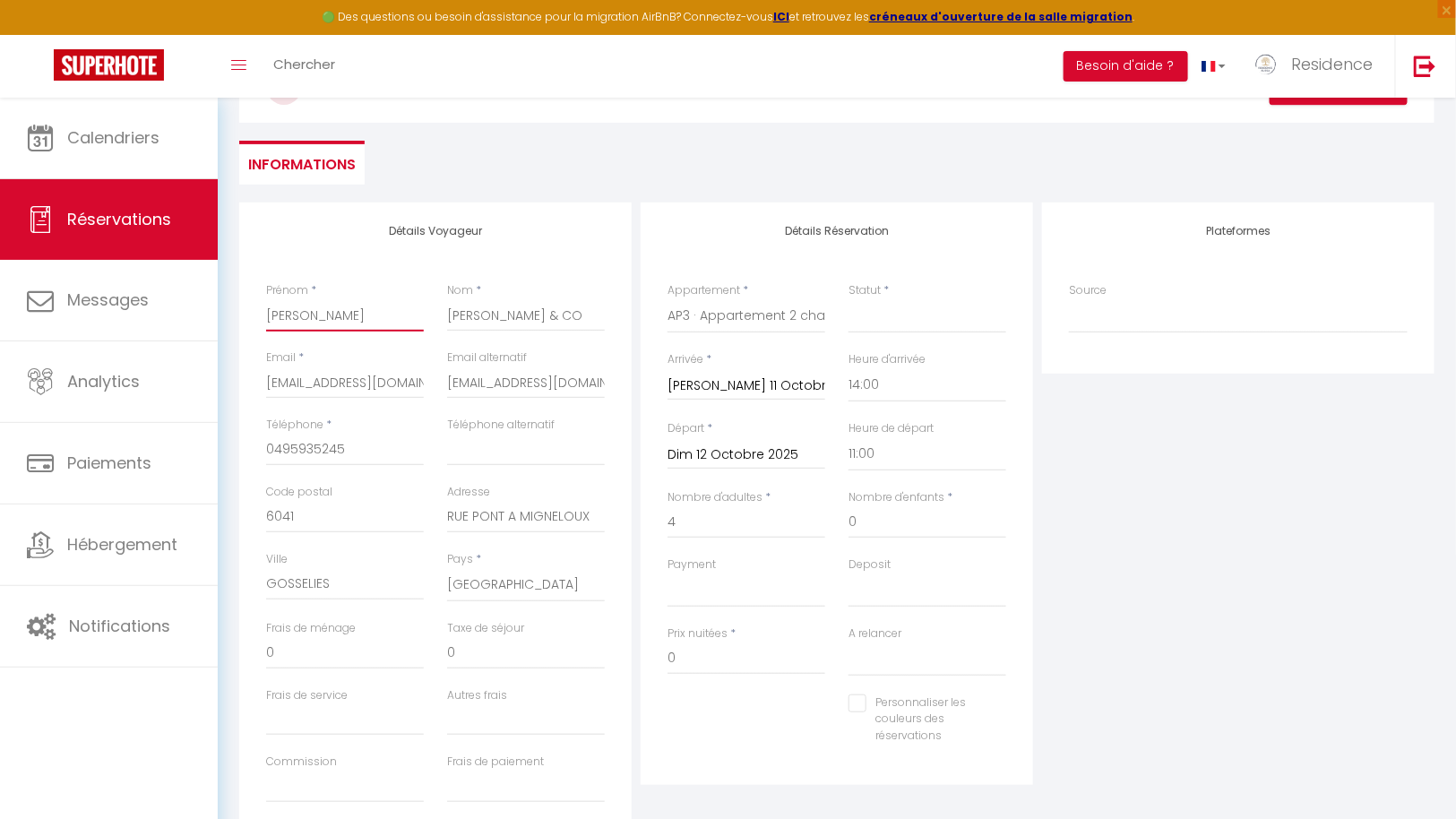
select select
checkbox input "false"
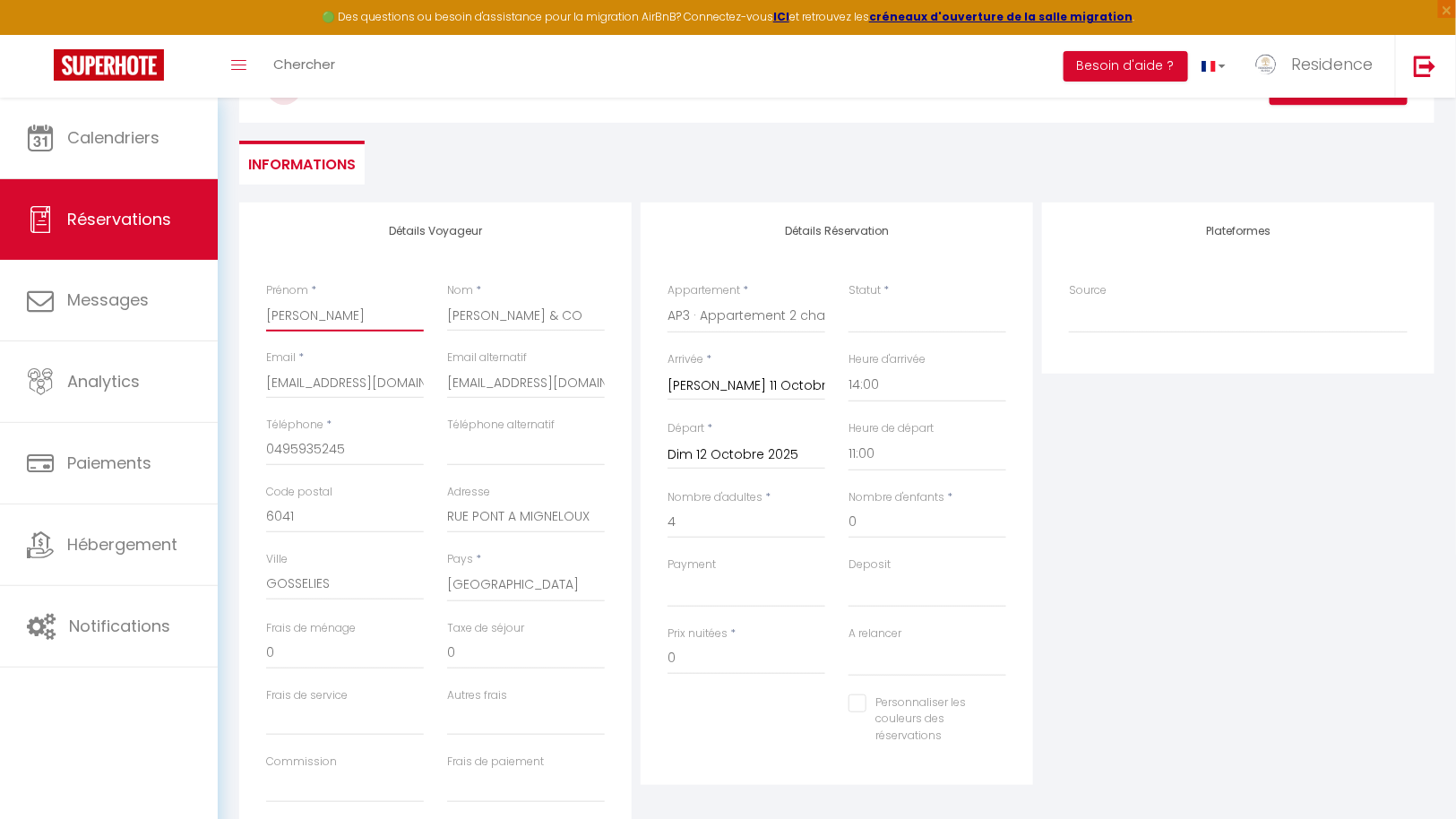
scroll to position [0, 0]
type input "[PERSON_NAME]"
drag, startPoint x: 537, startPoint y: 310, endPoint x: 442, endPoint y: 307, distance: 95.0
click at [442, 307] on div "Nom * [PERSON_NAME] & CO" at bounding box center [525, 315] width 181 height 67
paste input "de la Brethonière"
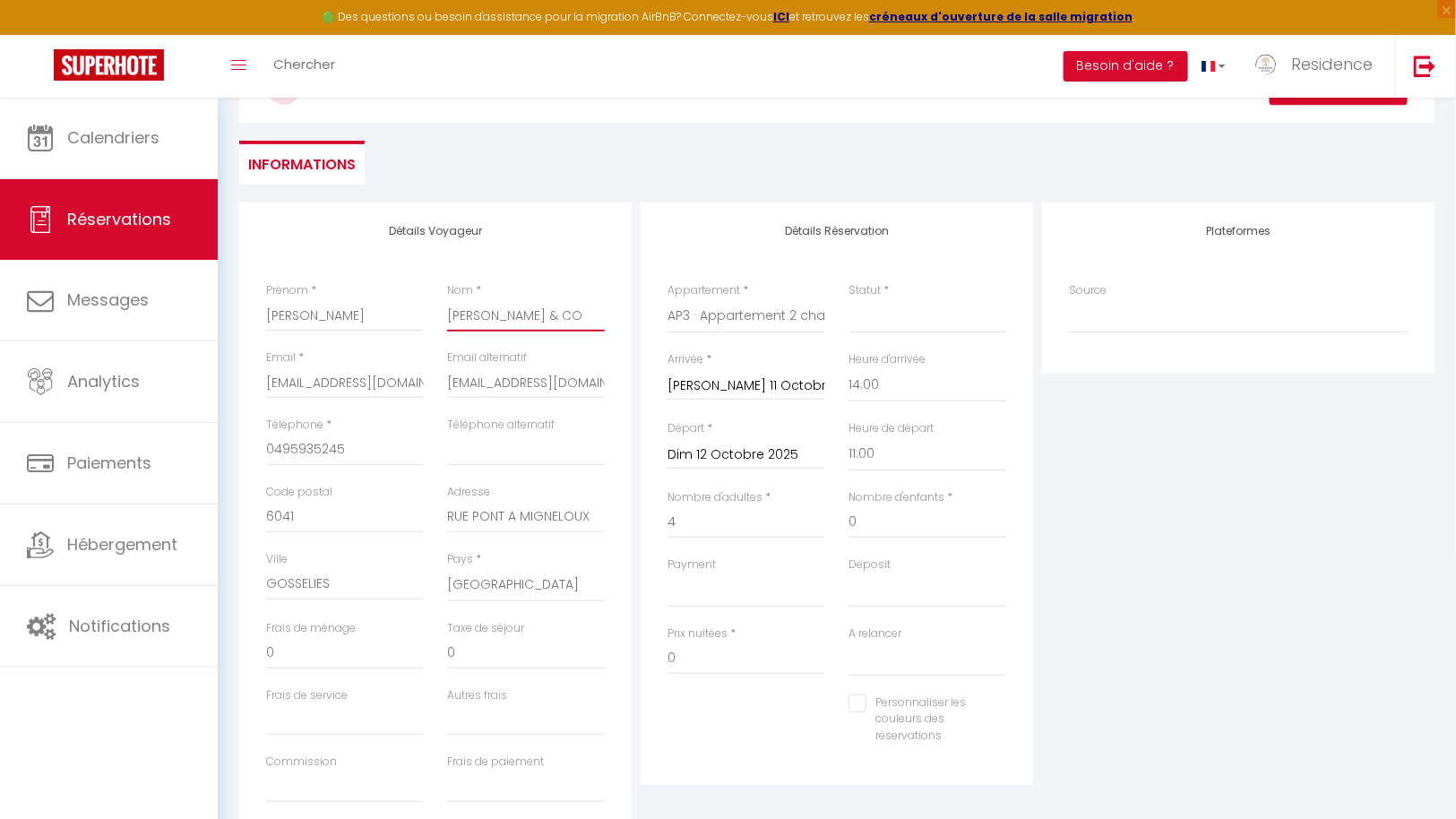
type input "de la Brethonière"
select select
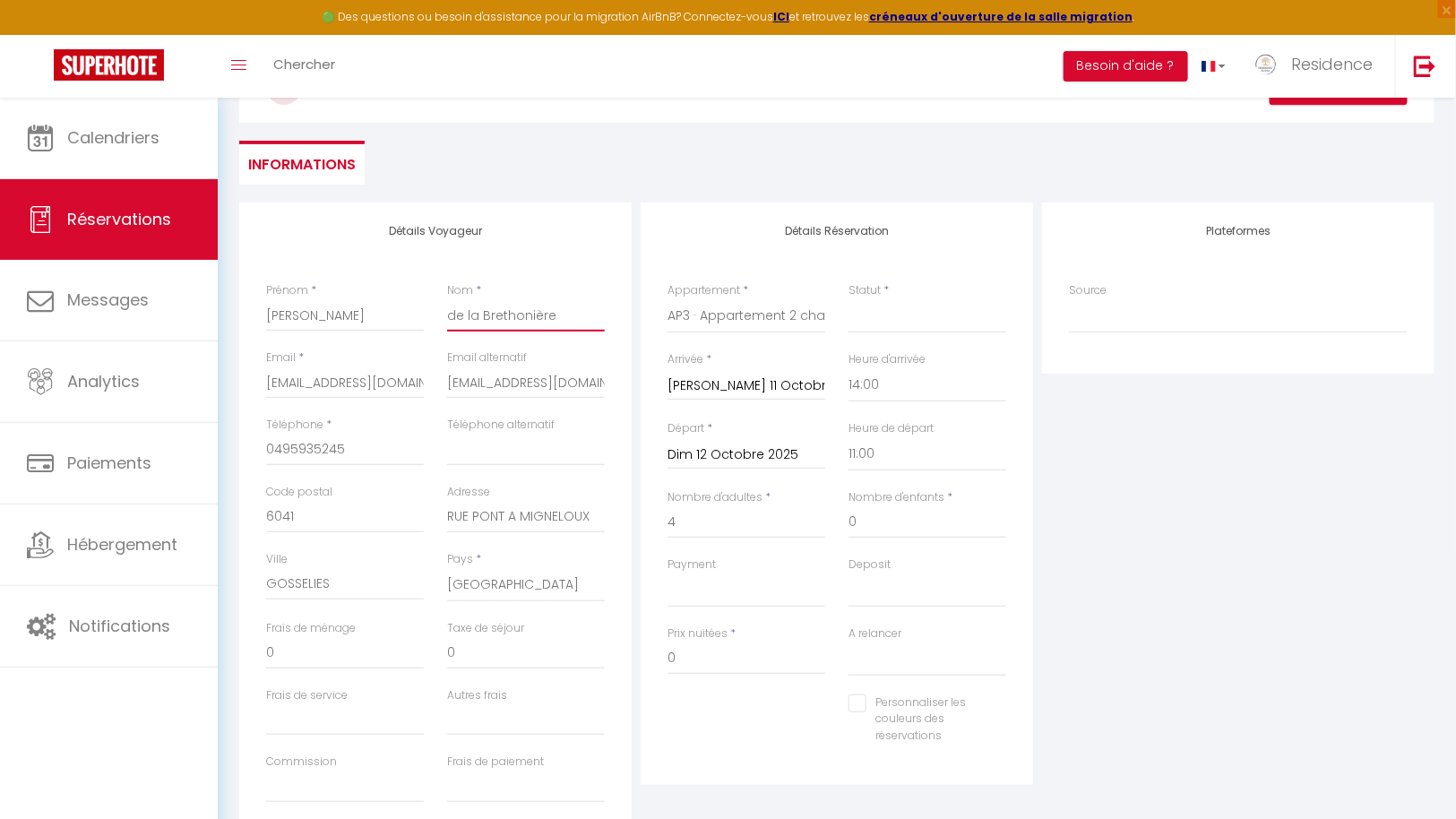
checkbox input "false"
click at [454, 312] on input "de la Brethonière" at bounding box center [525, 314] width 158 height 32
type input "e la Brethonière"
select select
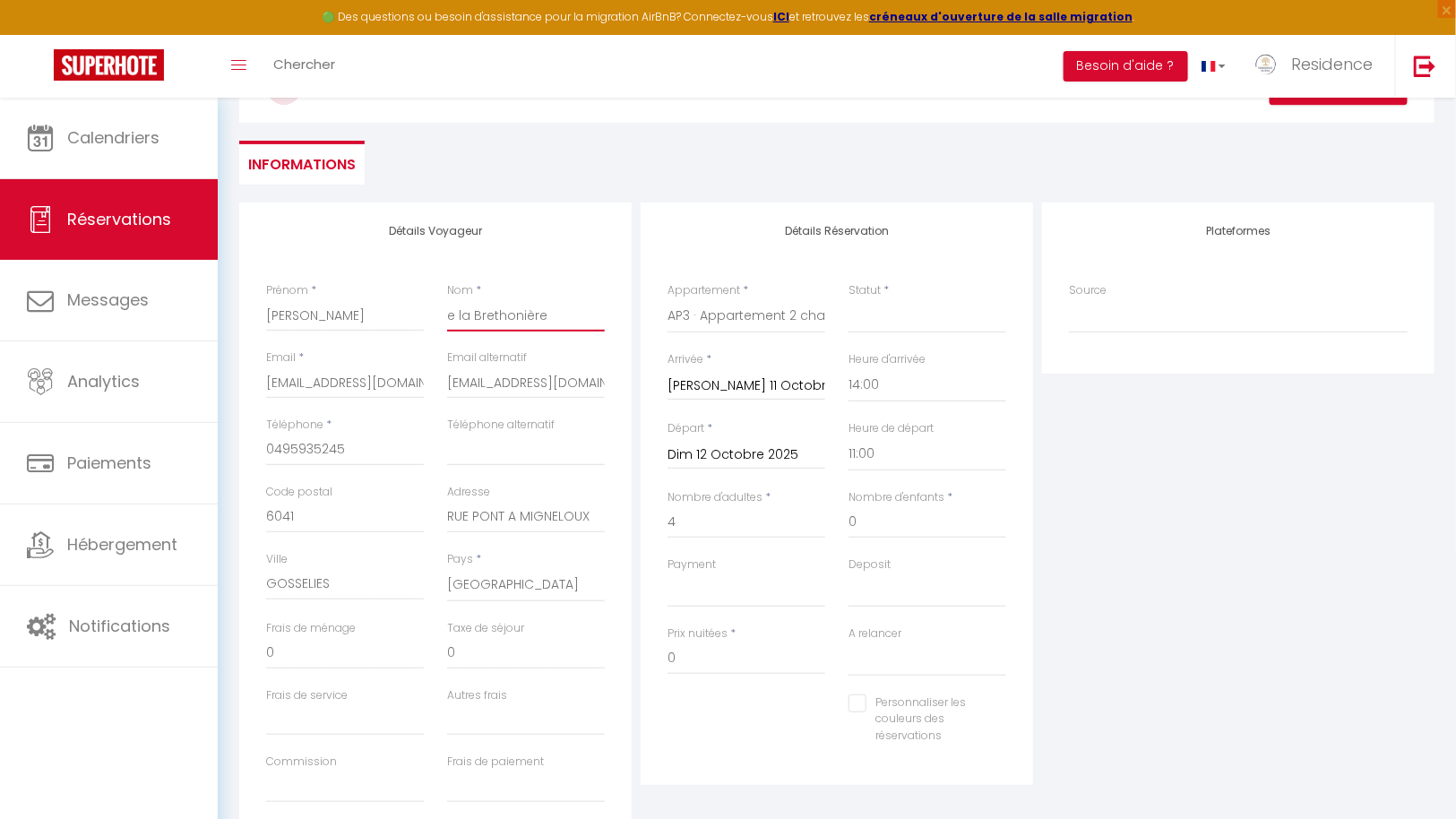
select select
checkbox input "false"
type input "De la Brethonière"
select select
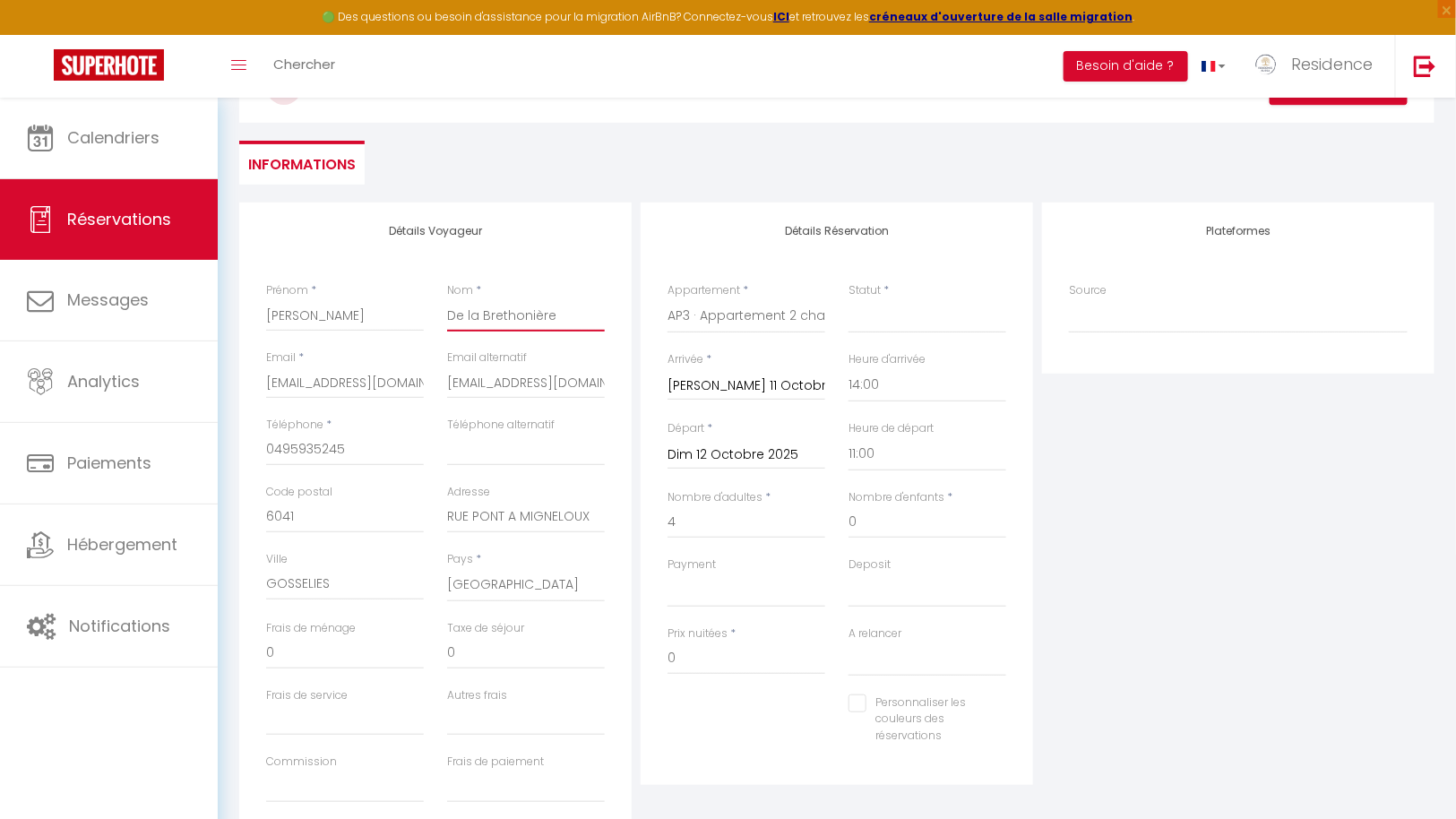
select select
checkbox input "false"
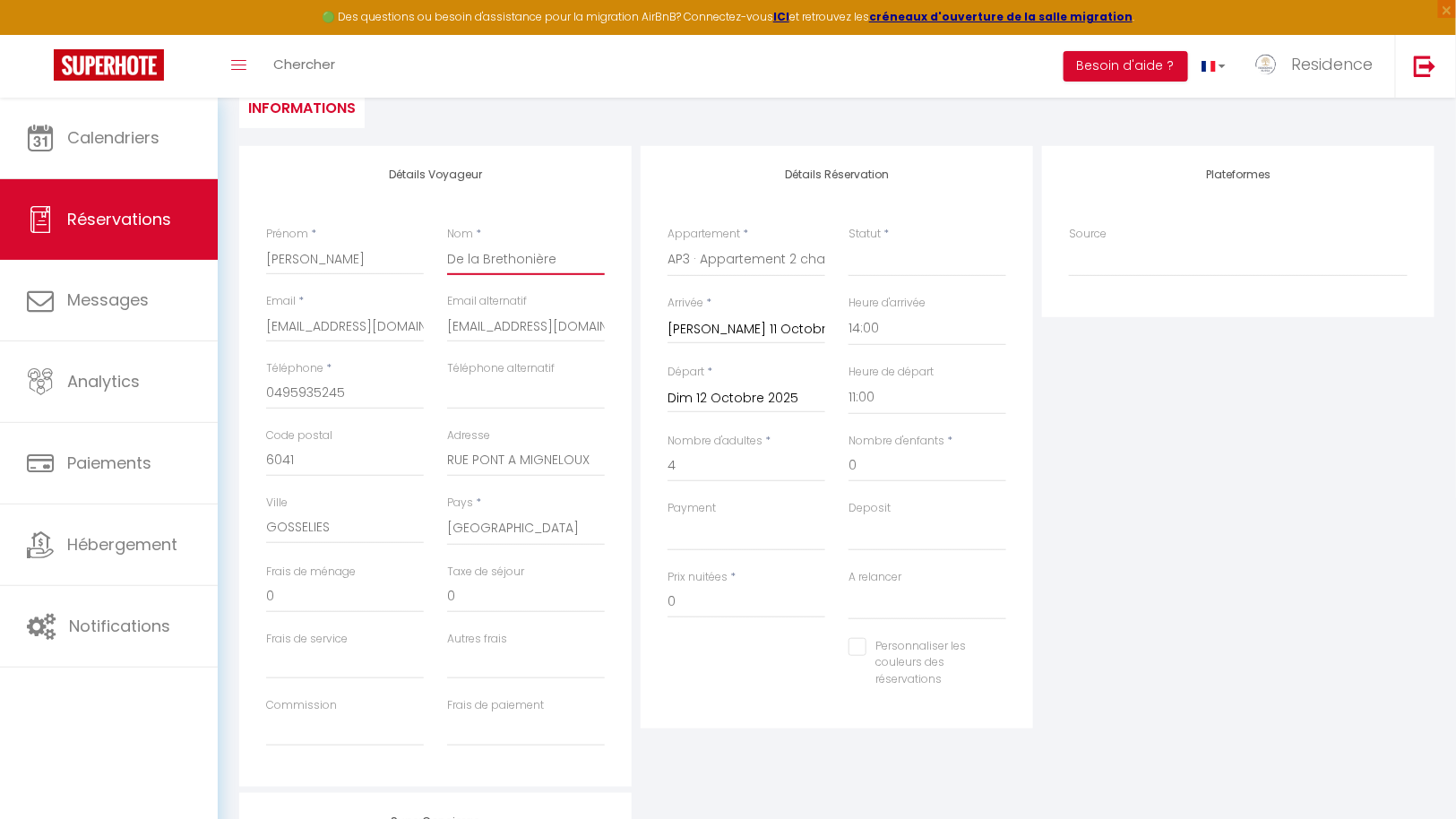
scroll to position [189, 0]
type input "De la Brethonière"
drag, startPoint x: 267, startPoint y: 326, endPoint x: 407, endPoint y: 327, distance: 140.0
click at [407, 327] on input "[EMAIL_ADDRESS][DOMAIN_NAME]" at bounding box center [344, 323] width 158 height 32
paste input "[EMAIL_ADDRESS][DOMAIN_NAME]"
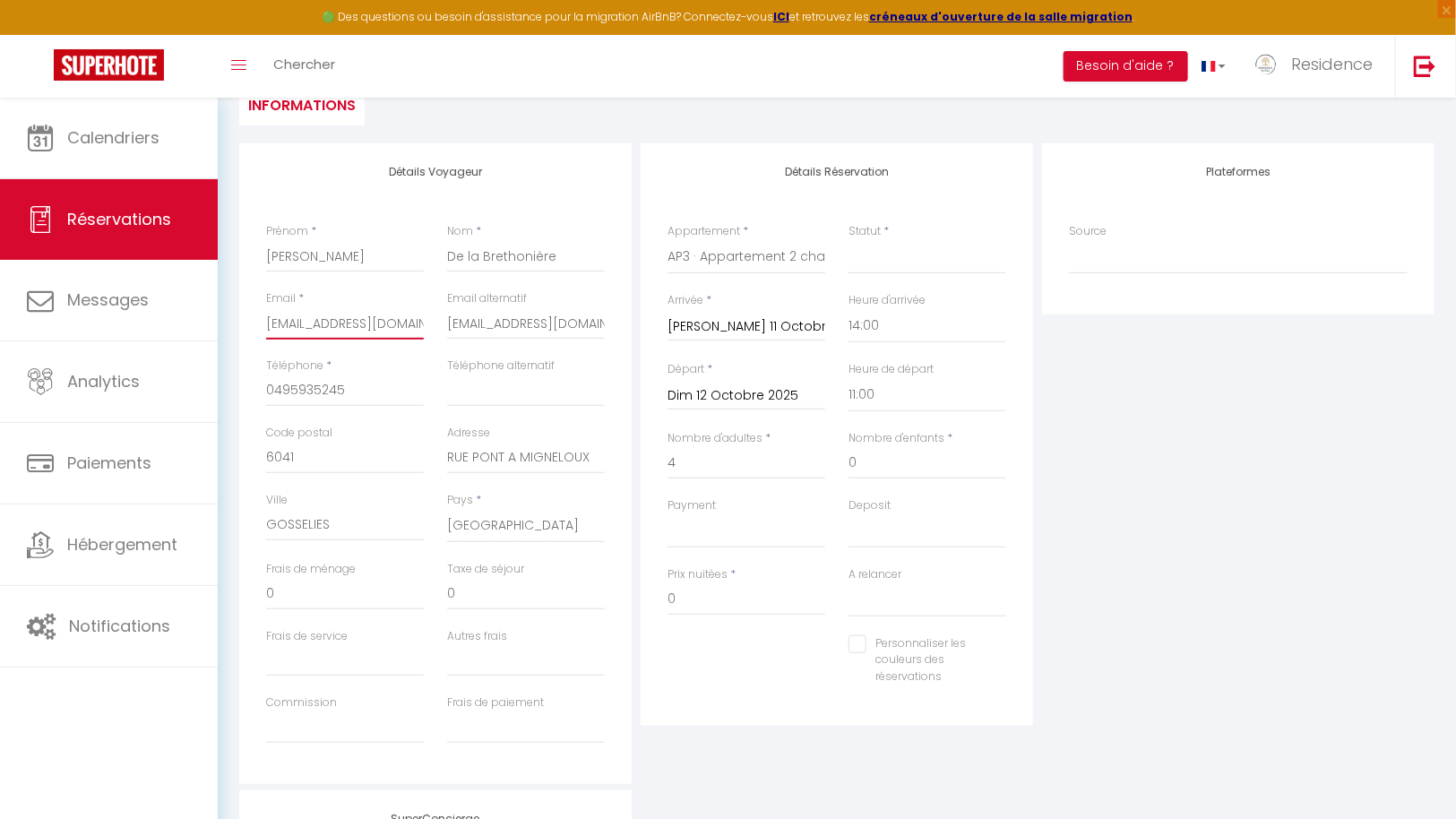
type input "[EMAIL_ADDRESS][DOMAIN_NAME]"
select select
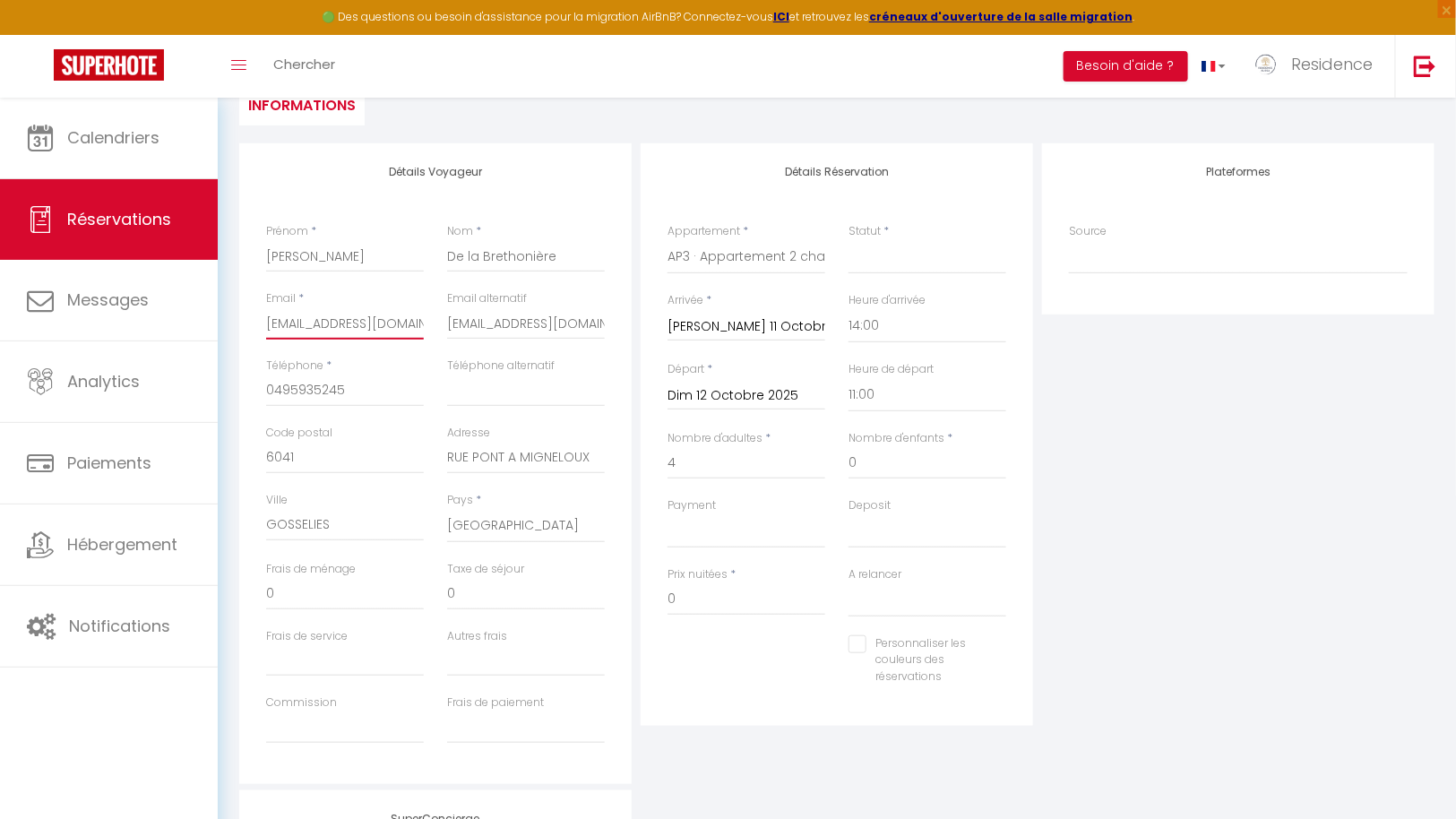
checkbox input "false"
type input "[EMAIL_ADDRESS][DOMAIN_NAME]"
drag, startPoint x: 449, startPoint y: 322, endPoint x: 613, endPoint y: 329, distance: 164.1
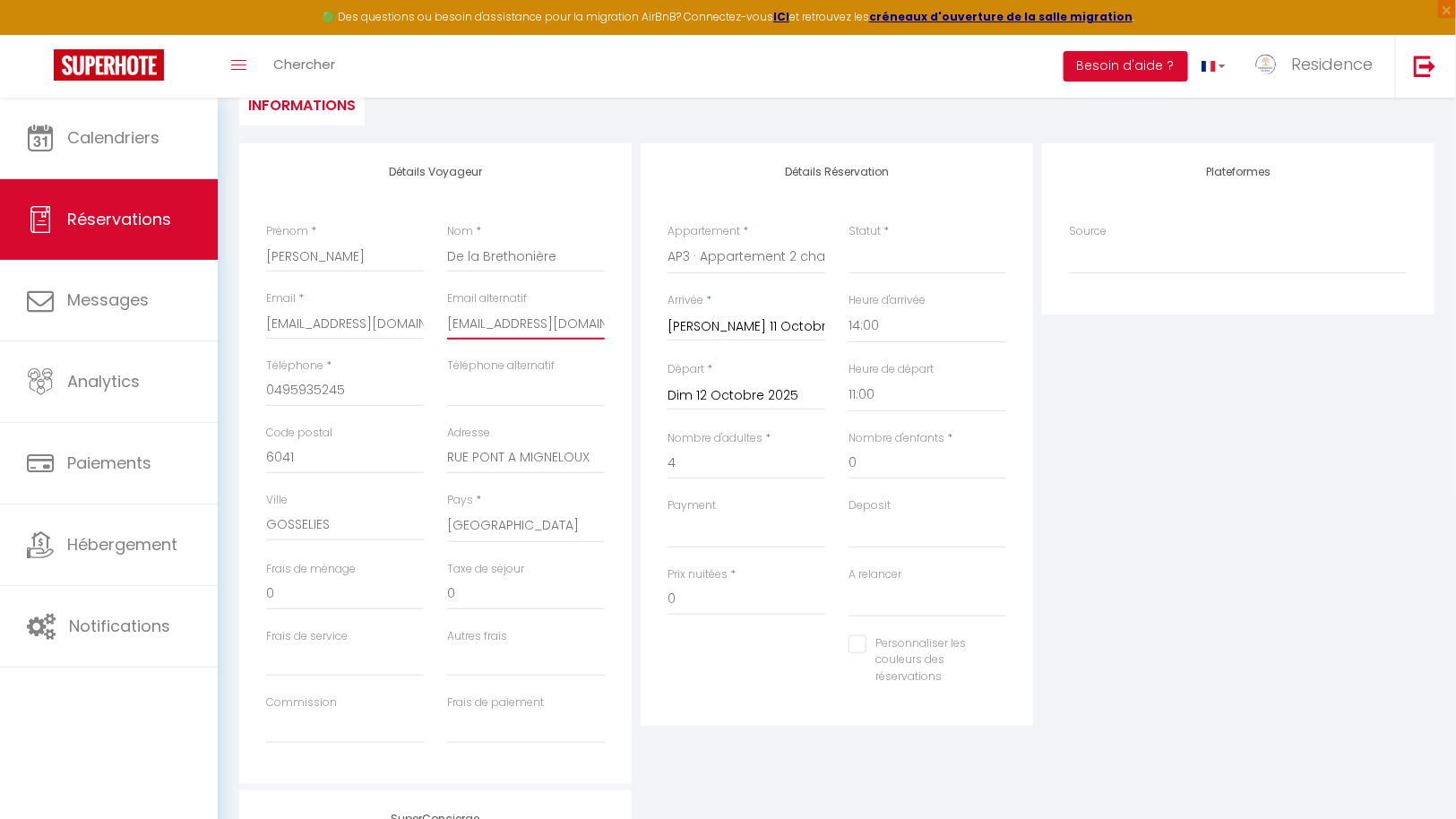
click at [613, 329] on div "Email alternatif [EMAIL_ADDRESS][DOMAIN_NAME]" at bounding box center [525, 323] width 181 height 67
paste input "[EMAIL_ADDRESS][DOMAIN_NAME]"
type input "[EMAIL_ADDRESS][DOMAIN_NAME]"
select select
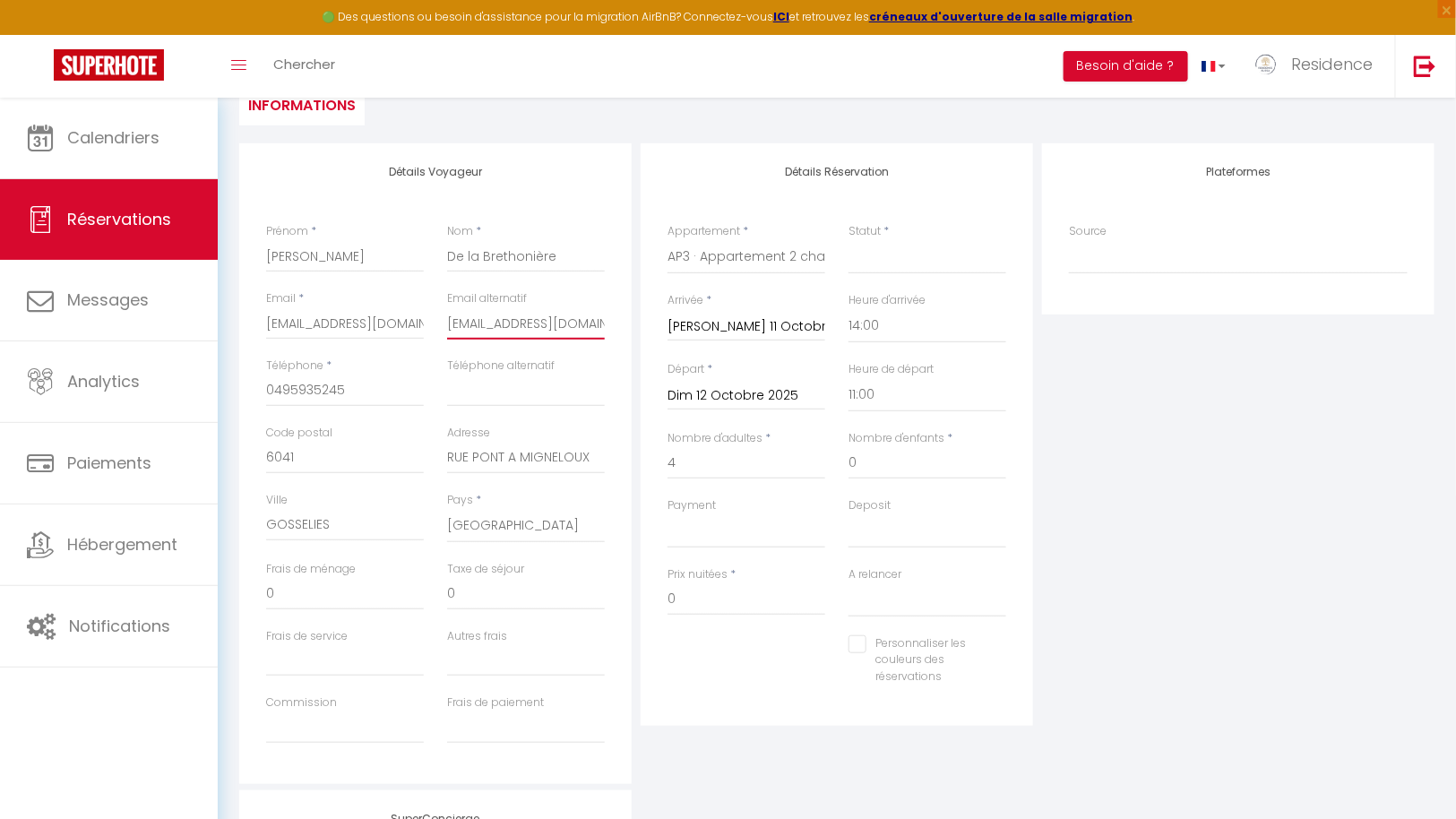
select select
checkbox input "false"
type input "[EMAIL_ADDRESS][DOMAIN_NAME]"
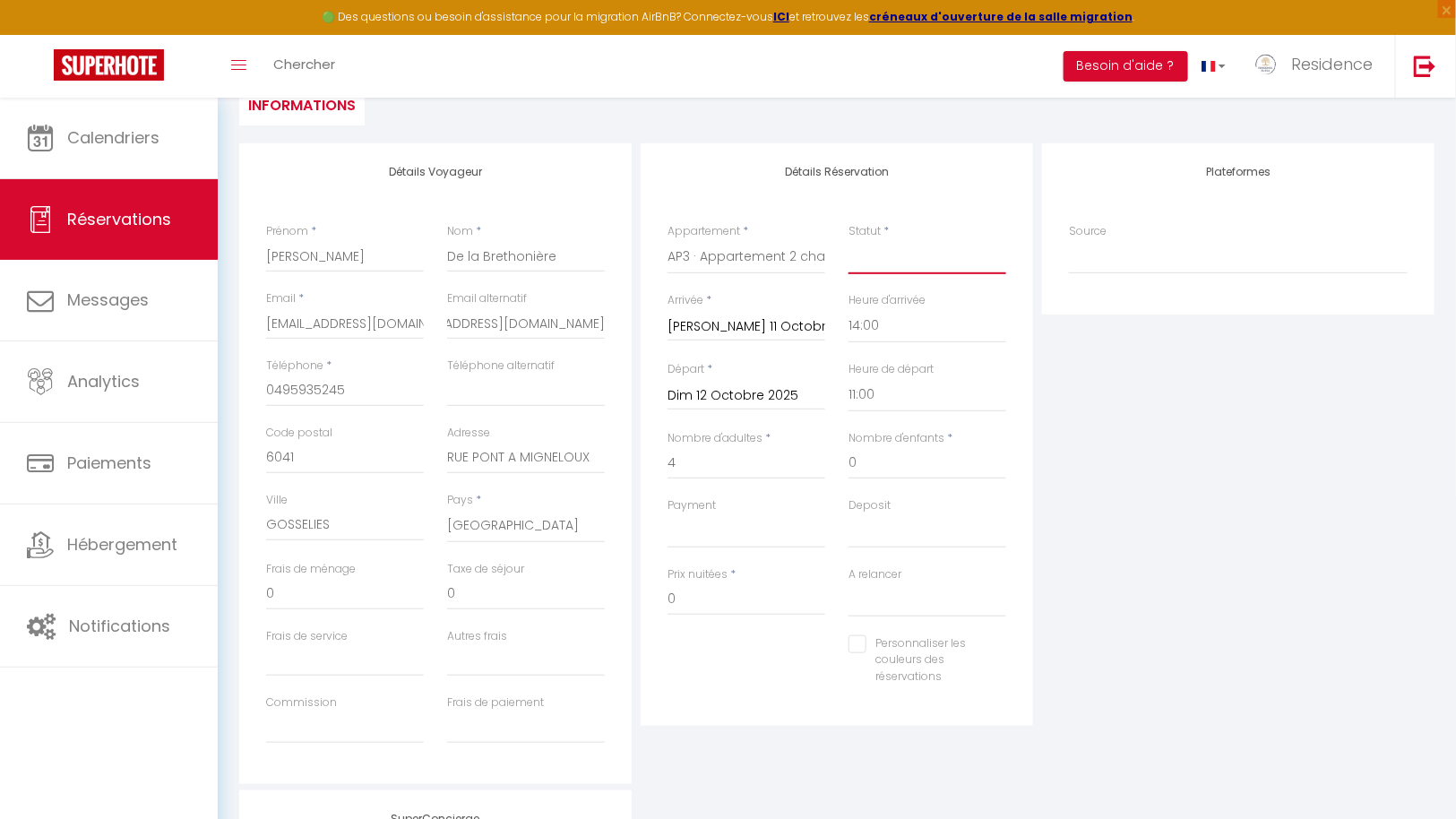
click at [891, 252] on select "Confirmé Non Confirmé [PERSON_NAME] par le voyageur No Show Request" at bounding box center [926, 256] width 158 height 34
select select "1"
click at [848, 240] on select "Confirmé Non Confirmé [PERSON_NAME] par le voyageur No Show Request" at bounding box center [926, 256] width 158 height 34
select select
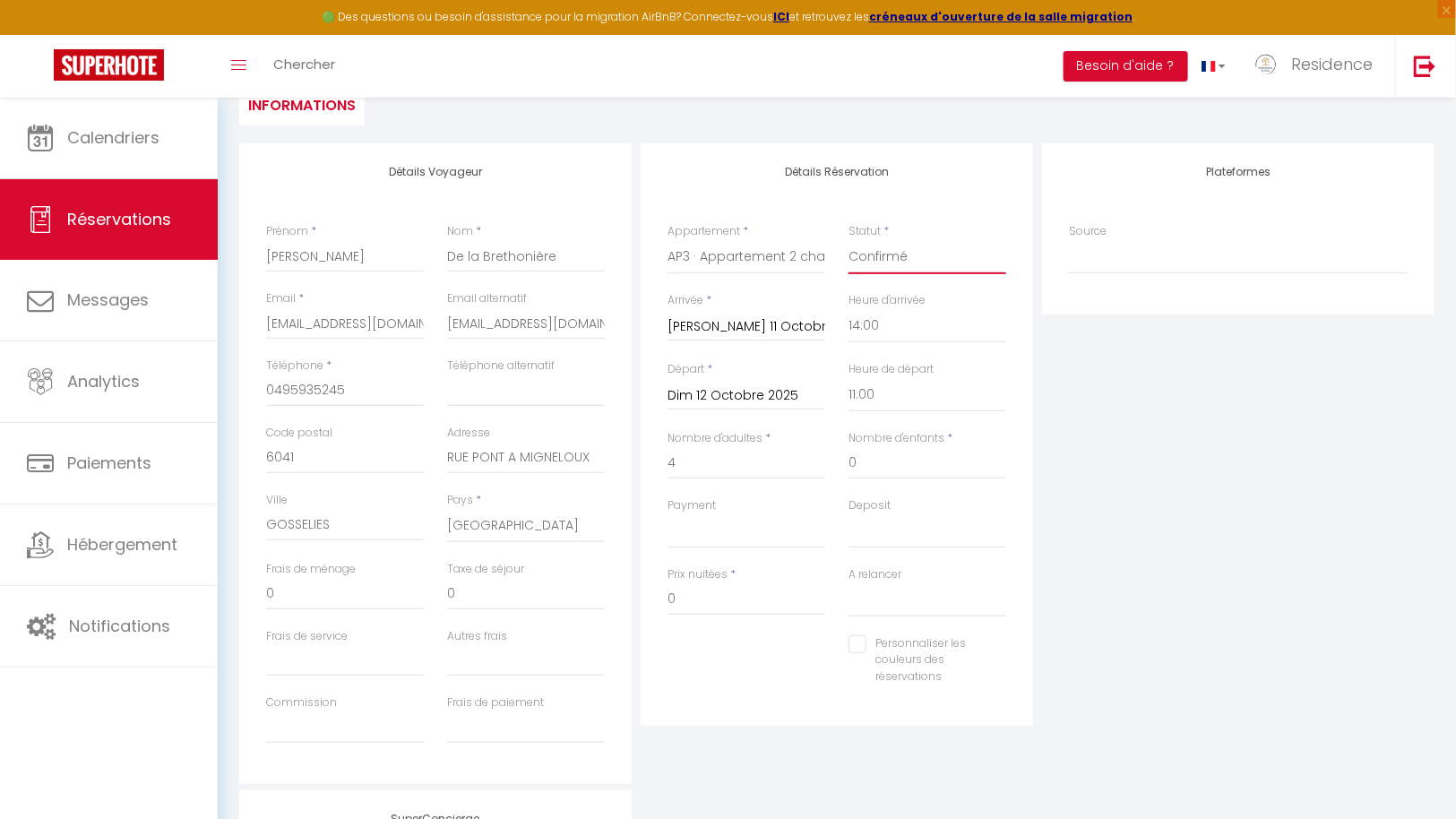
select select
checkbox input "false"
drag, startPoint x: 720, startPoint y: 598, endPoint x: 627, endPoint y: 597, distance: 93.0
click at [627, 597] on div "Détails Voyageur Prénom * [PERSON_NAME] Nom * De la Brethonière Email * [EMAIL_…" at bounding box center [836, 463] width 1204 height 640
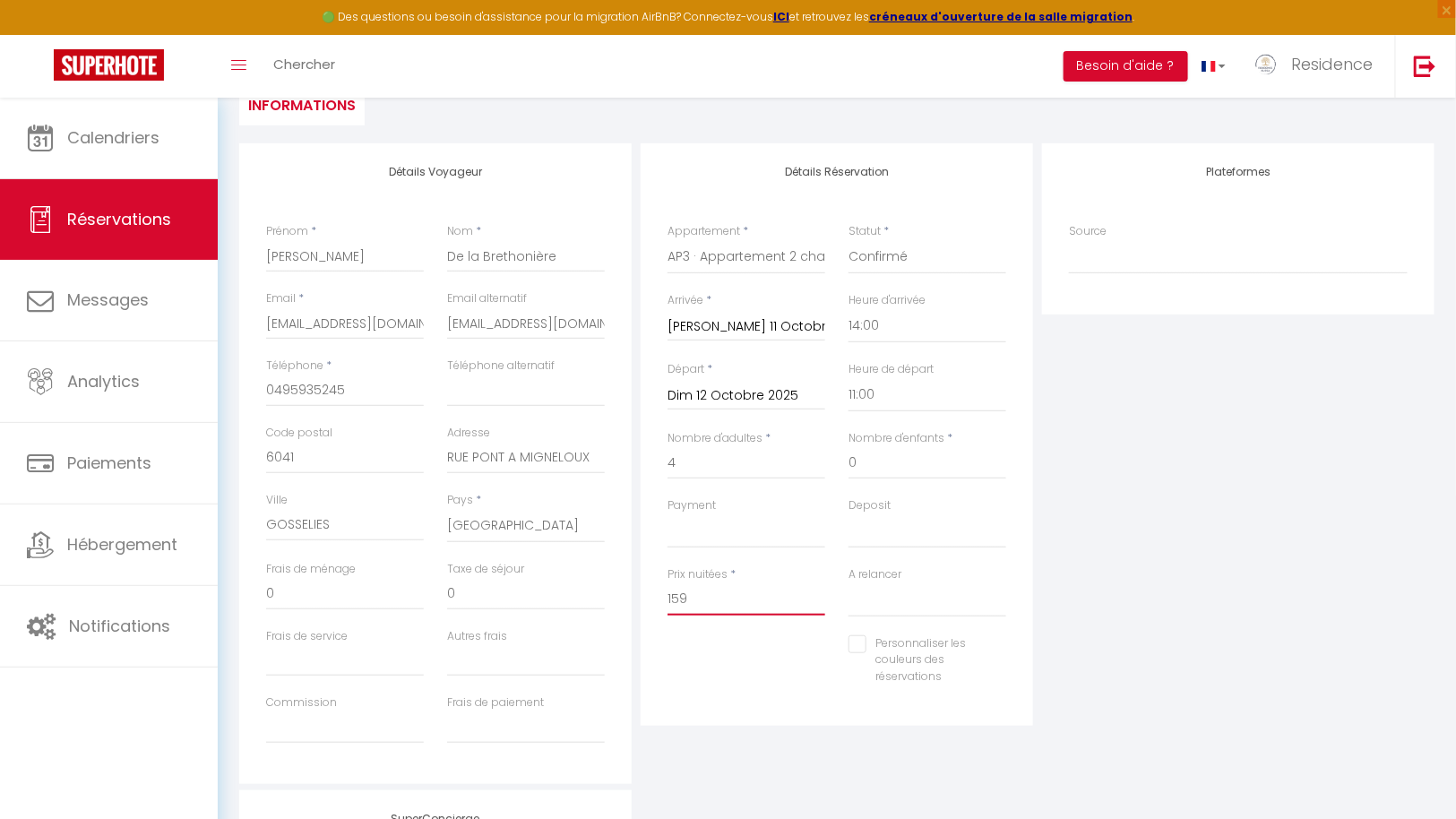
type input "159"
drag, startPoint x: 358, startPoint y: 389, endPoint x: 237, endPoint y: 389, distance: 121.0
click at [237, 389] on div "Détails Voyageur Prénom * [PERSON_NAME] Nom * De la Brethonière Email * [EMAIL_…" at bounding box center [435, 463] width 401 height 640
paste input "[PHONE_NUMBER]"
type input "[PHONE_NUMBER]"
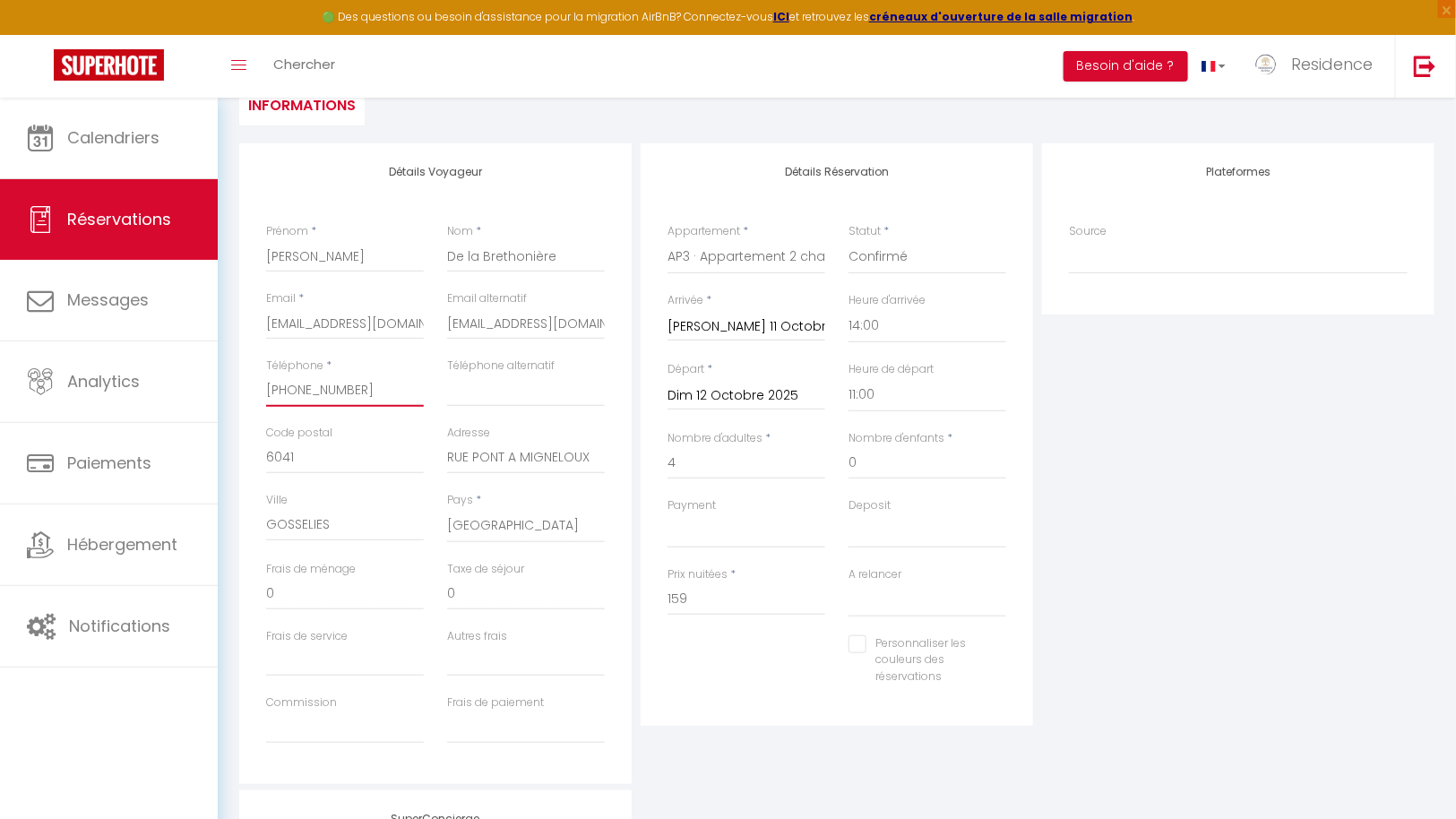
select select
checkbox input "false"
type input "[PHONE_NUMBER]"
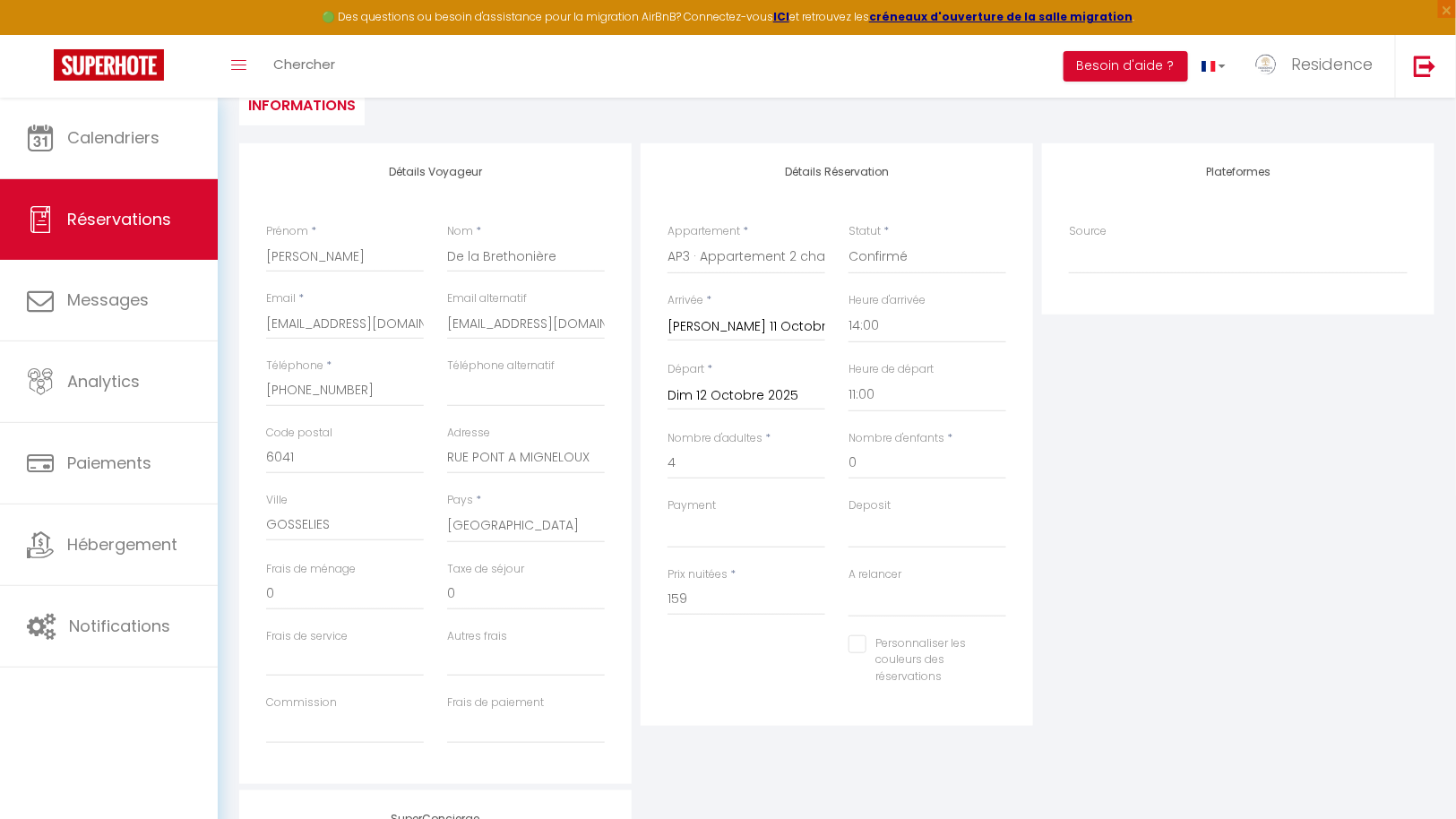
drag, startPoint x: 262, startPoint y: 451, endPoint x: 320, endPoint y: 453, distance: 58.0
click at [320, 453] on div "Code postal 6041" at bounding box center [344, 457] width 181 height 67
drag, startPoint x: 320, startPoint y: 453, endPoint x: 263, endPoint y: 451, distance: 57.0
click at [263, 452] on div "Code postal 6041" at bounding box center [344, 457] width 181 height 67
select select
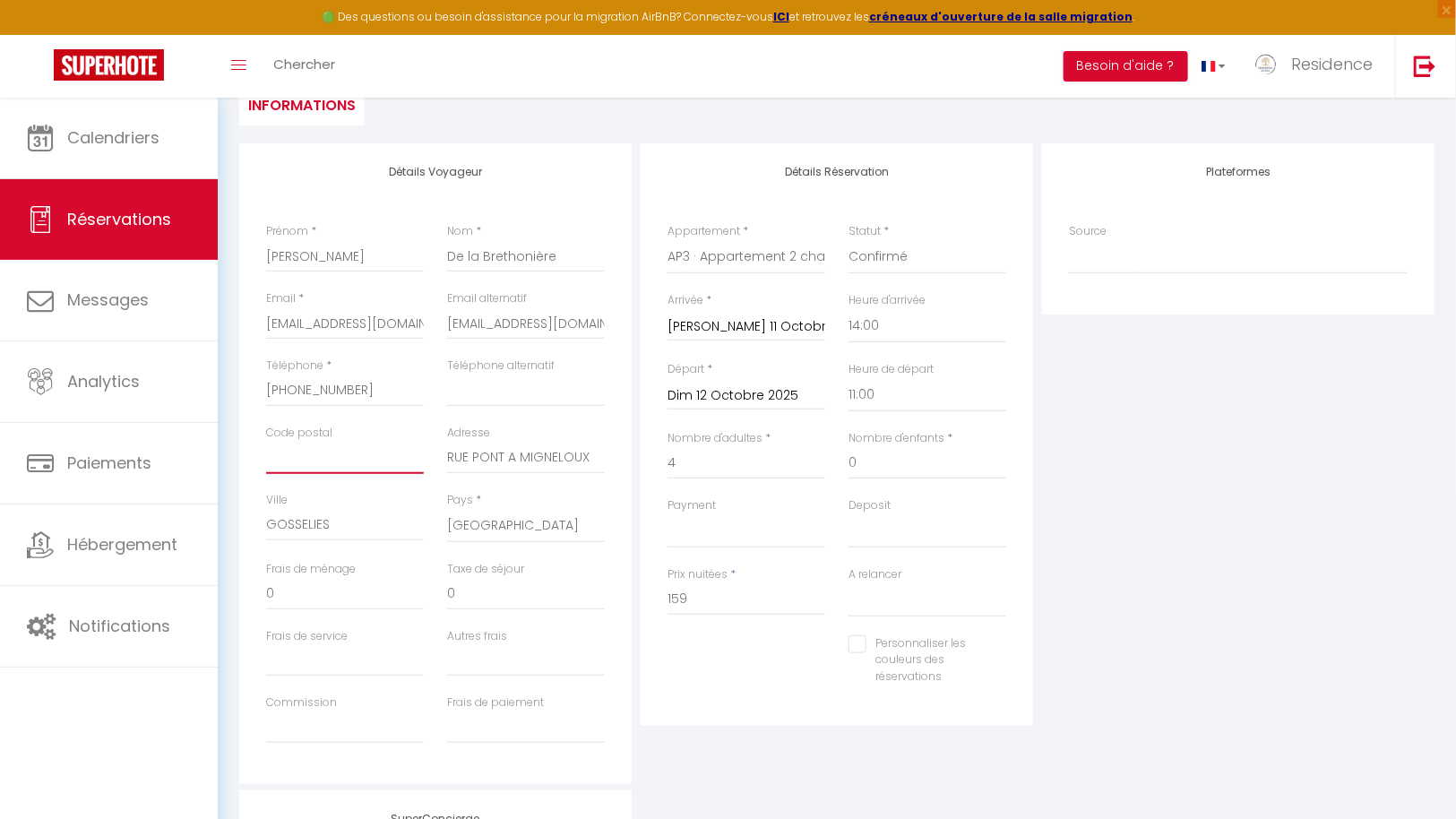
select select
checkbox input "false"
select select
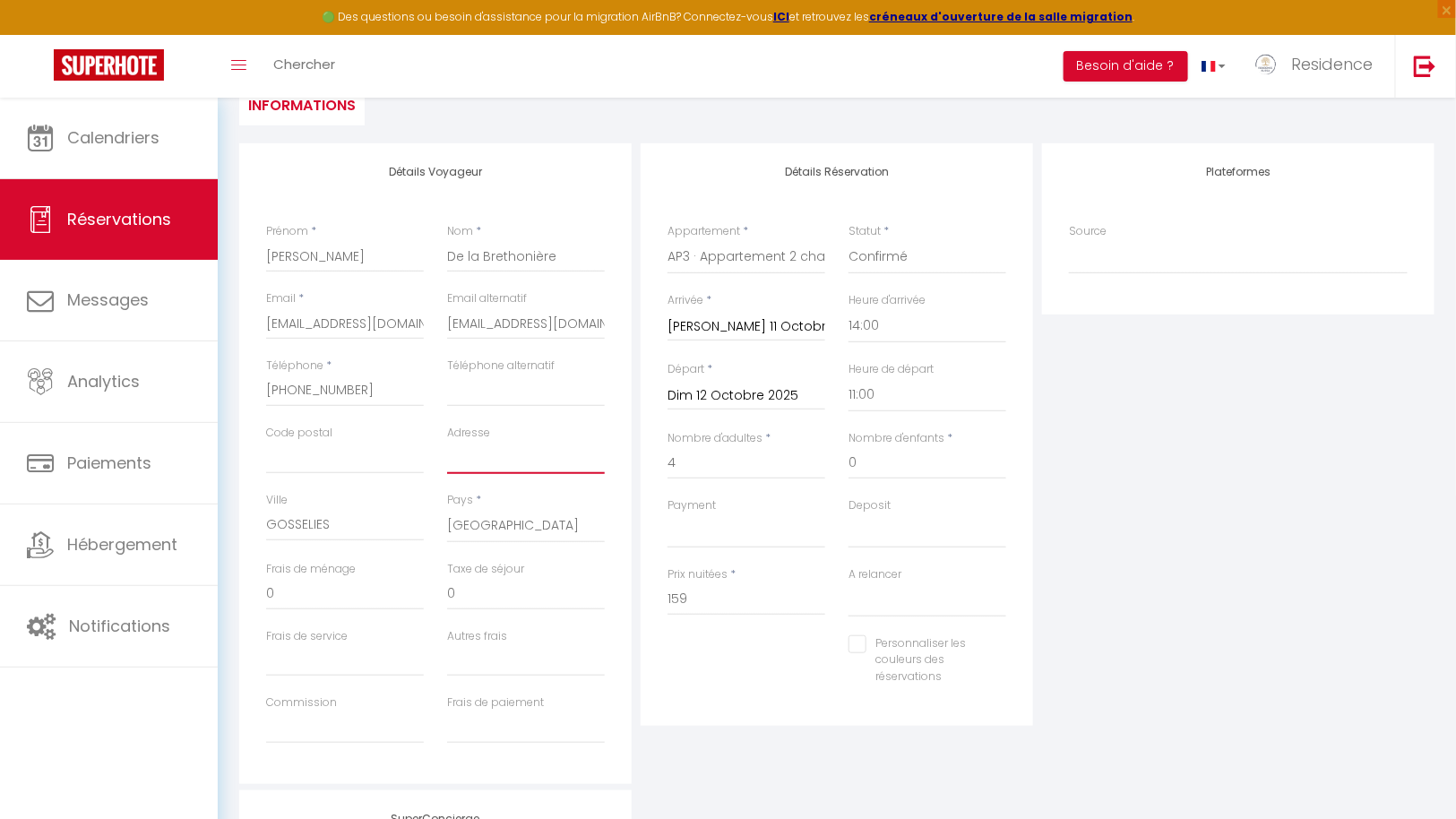
select select
checkbox input "false"
select select
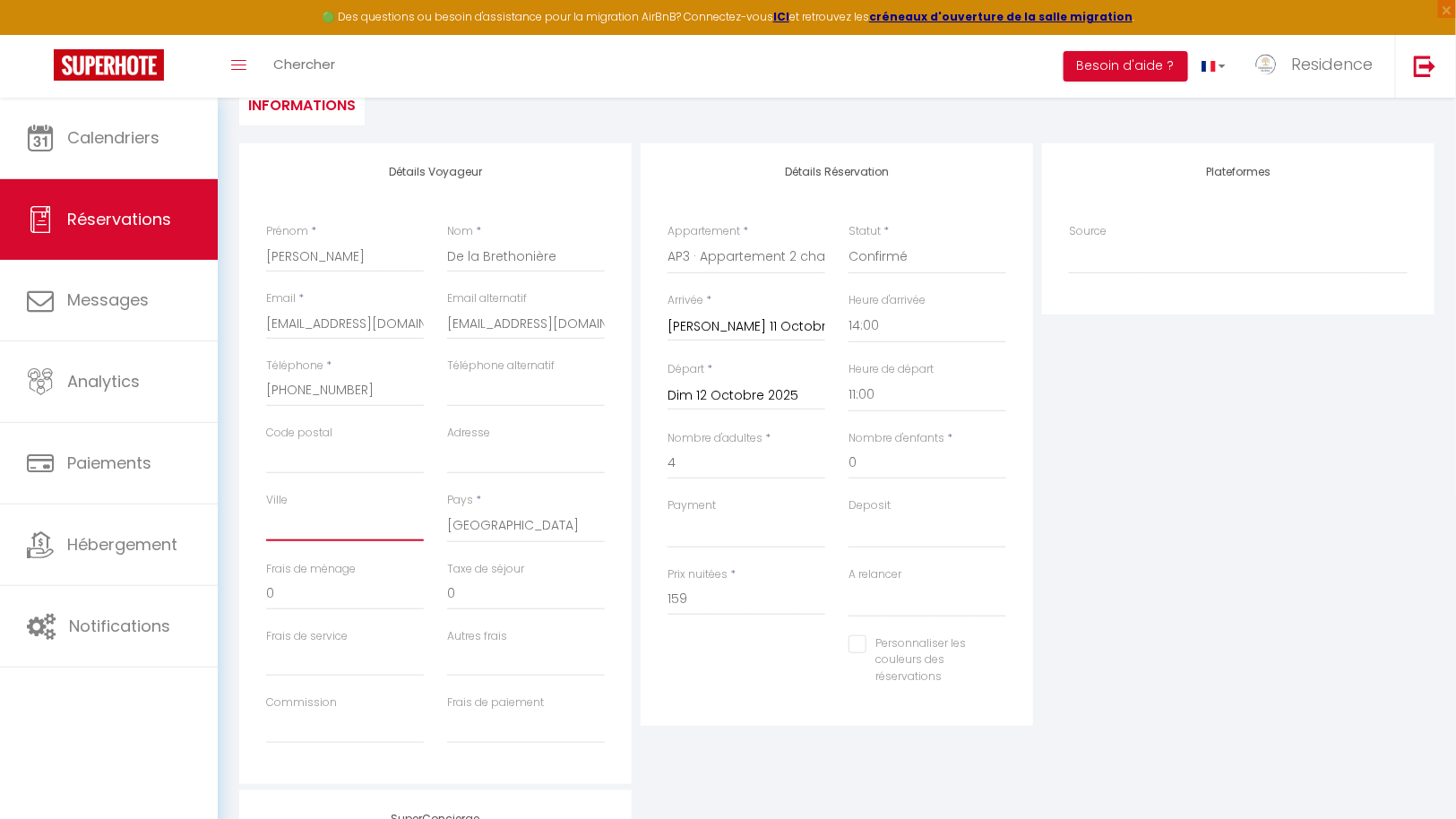
checkbox input "false"
click at [527, 524] on select "[GEOGRAPHIC_DATA] [GEOGRAPHIC_DATA] [GEOGRAPHIC_DATA] [GEOGRAPHIC_DATA] [GEOGRA…" at bounding box center [525, 525] width 158 height 34
select select "NL"
click at [447, 509] on select "[GEOGRAPHIC_DATA] [GEOGRAPHIC_DATA] [GEOGRAPHIC_DATA] [GEOGRAPHIC_DATA] [GEOGRA…" at bounding box center [525, 525] width 158 height 34
select select
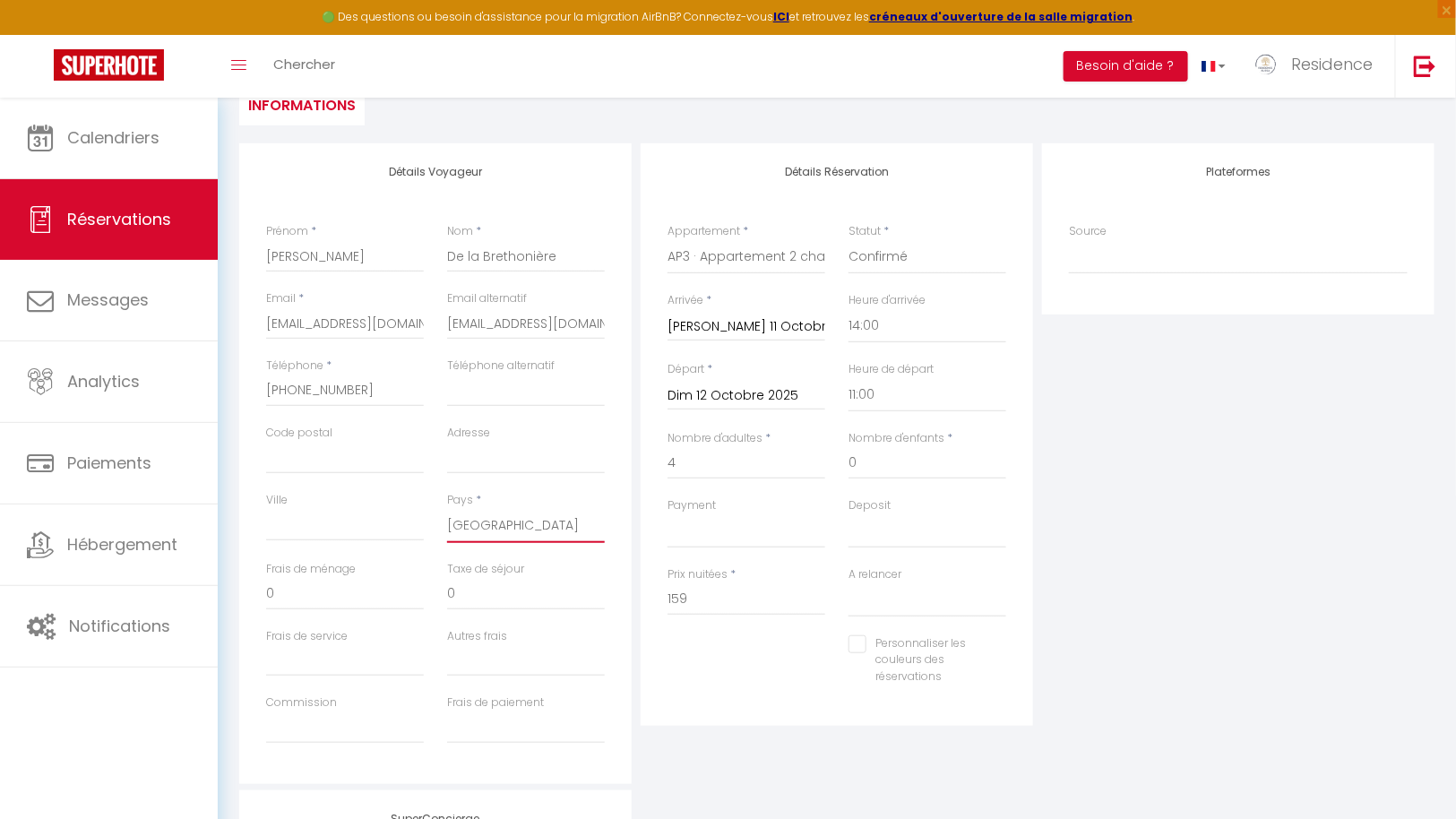
select select
checkbox input "false"
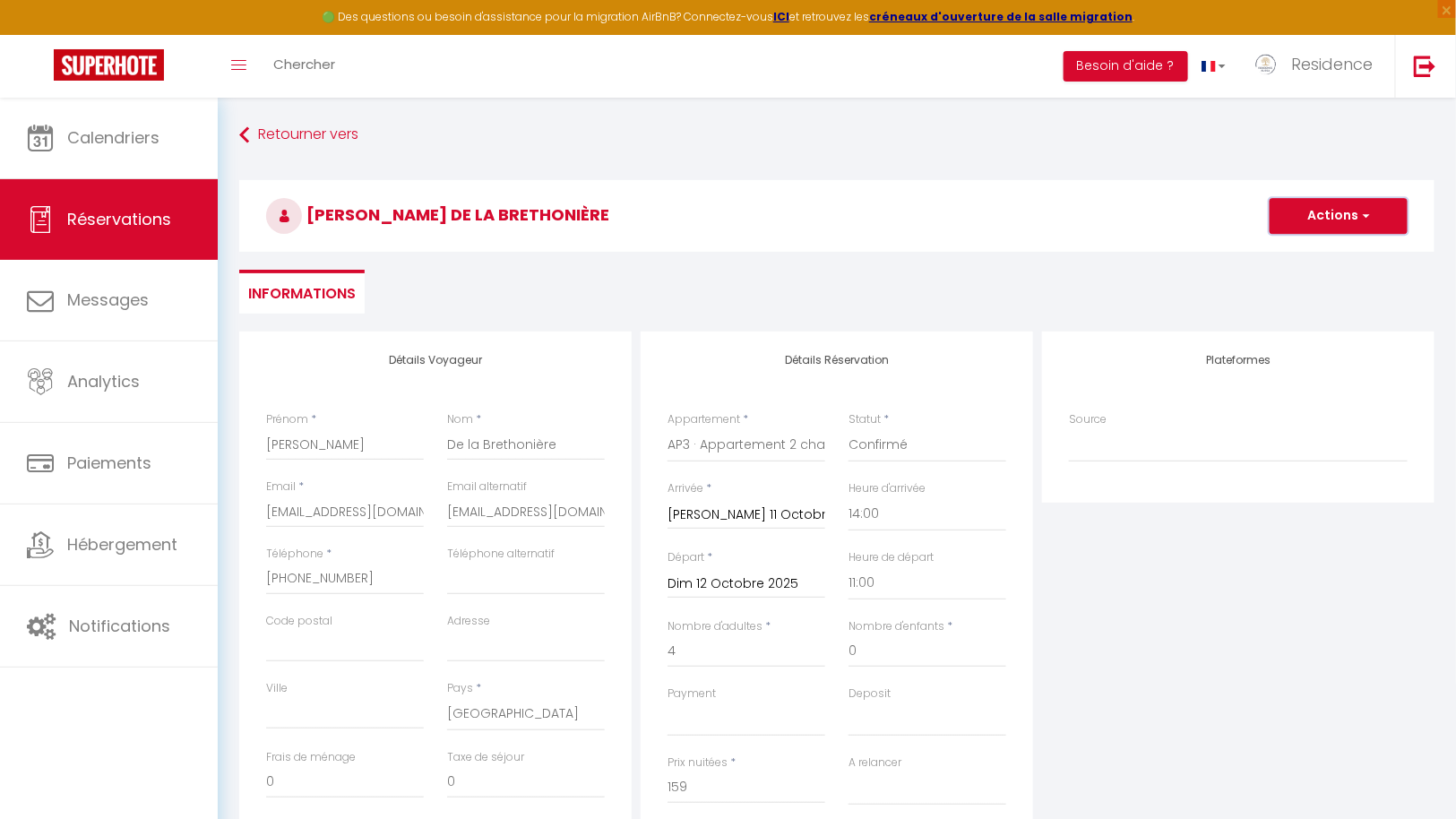
click at [1352, 215] on button "Actions" at bounding box center [1338, 216] width 138 height 36
click at [1310, 250] on link "Enregistrer" at bounding box center [1320, 255] width 141 height 23
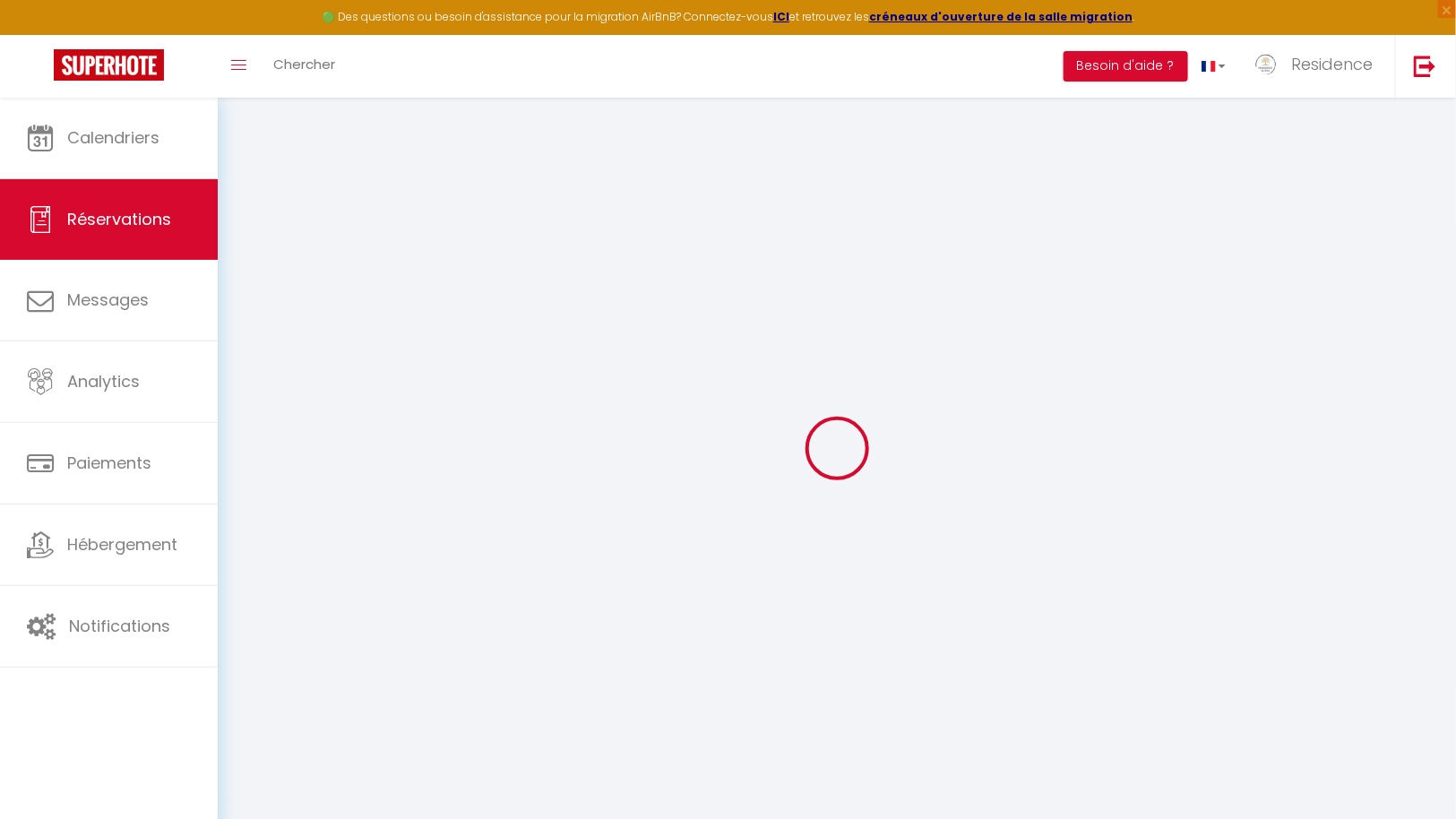
select select "not_cancelled"
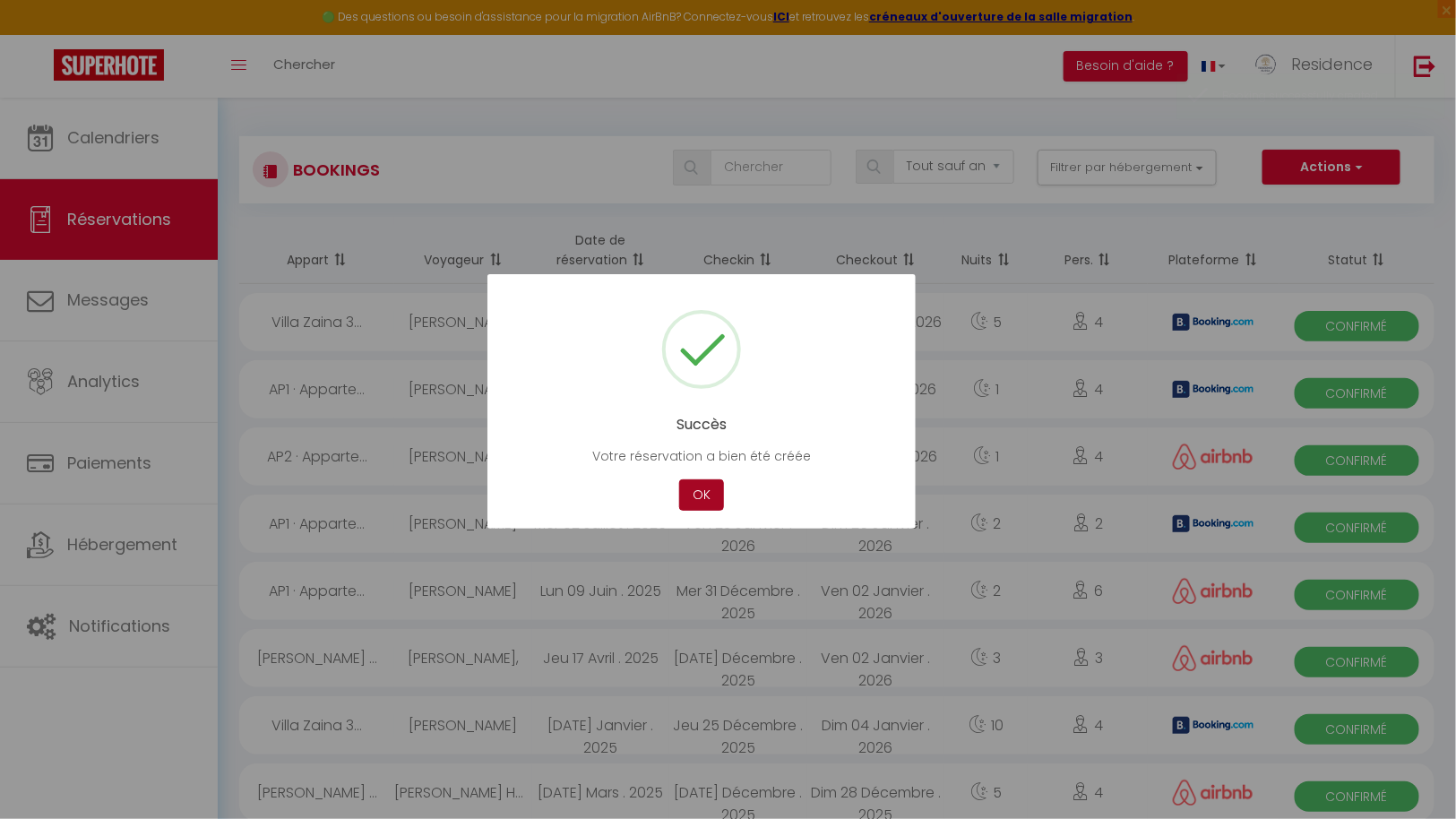
click at [700, 492] on button "OK" at bounding box center [701, 495] width 44 height 31
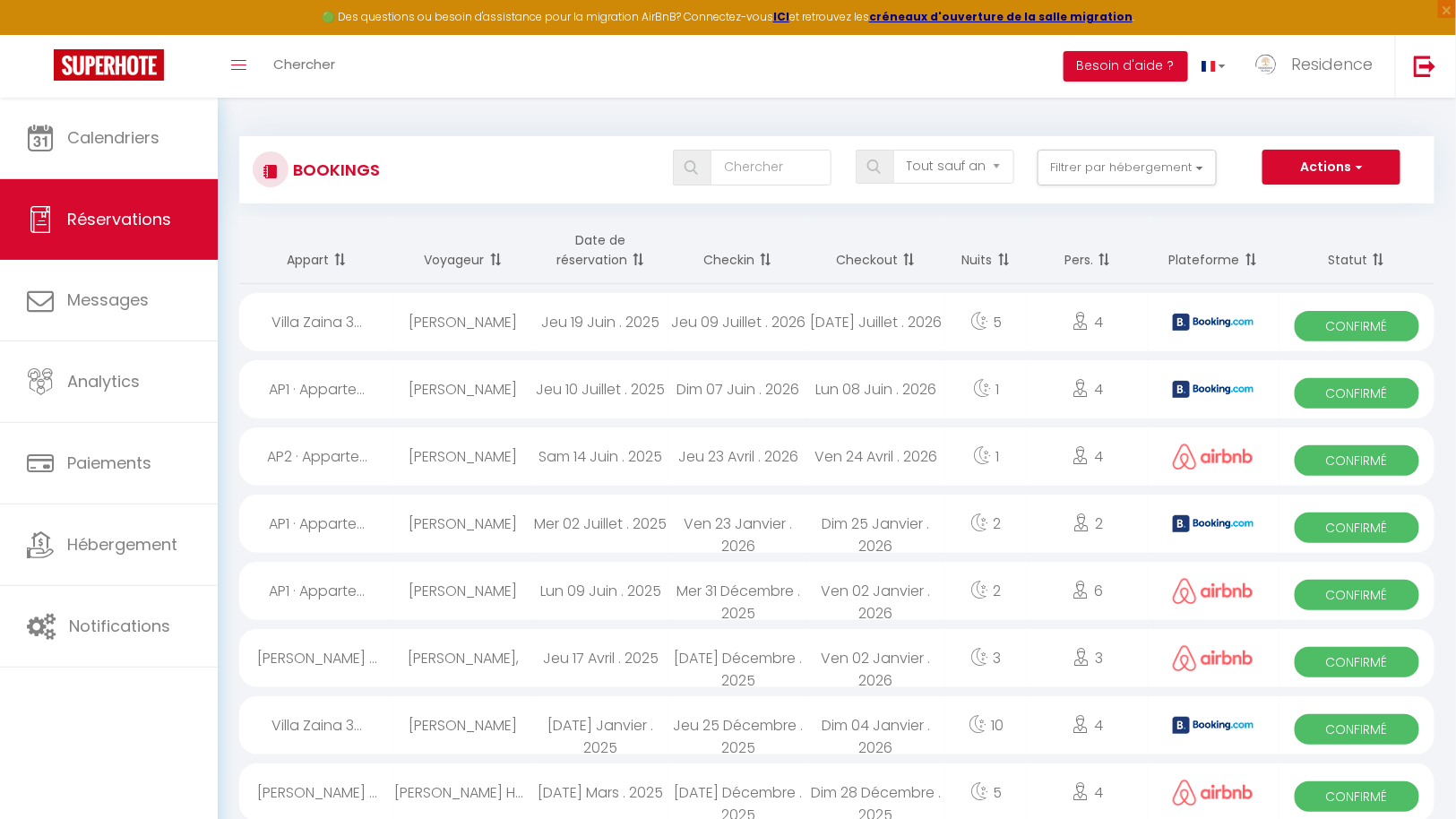
click at [640, 256] on span at bounding box center [636, 259] width 18 height 36
